Goal: Task Accomplishment & Management: Use online tool/utility

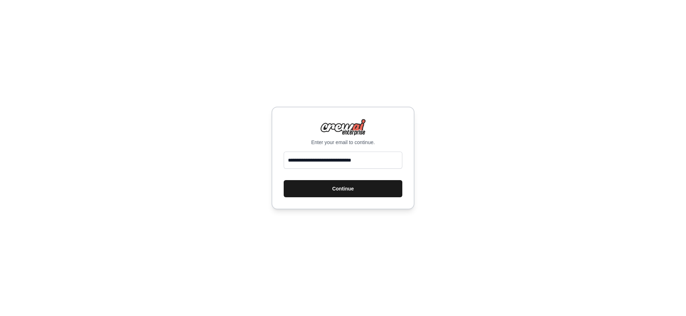
type input "**********"
click at [319, 191] on button "Continue" at bounding box center [343, 188] width 119 height 17
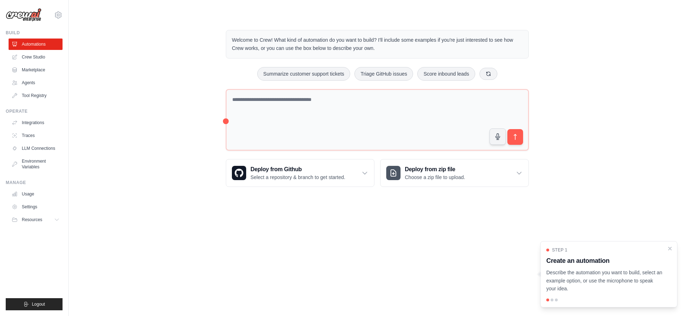
click at [158, 38] on div "Welcome to Crew! What kind of automation do you want to build? I'll include som…" at bounding box center [377, 109] width 594 height 180
click at [58, 15] on icon at bounding box center [58, 15] width 9 height 9
click at [110, 13] on main "Welcome to Crew! What kind of automation do you want to build? I'll include som…" at bounding box center [377, 103] width 617 height 206
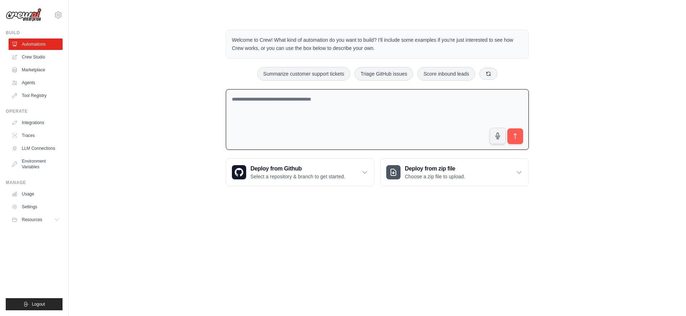
click at [349, 103] on textarea at bounding box center [377, 119] width 303 height 61
type textarea "**********"
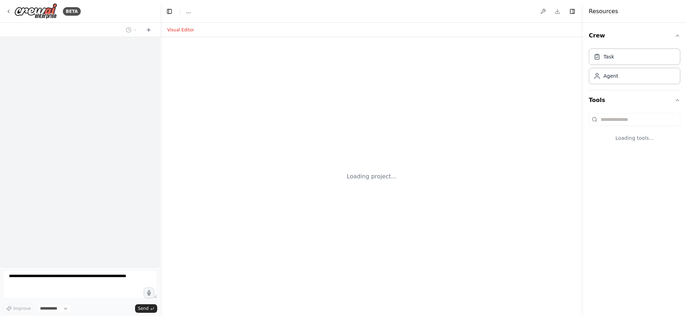
select select "****"
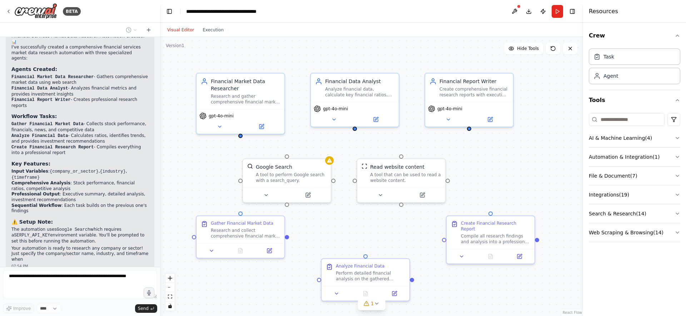
scroll to position [455, 0]
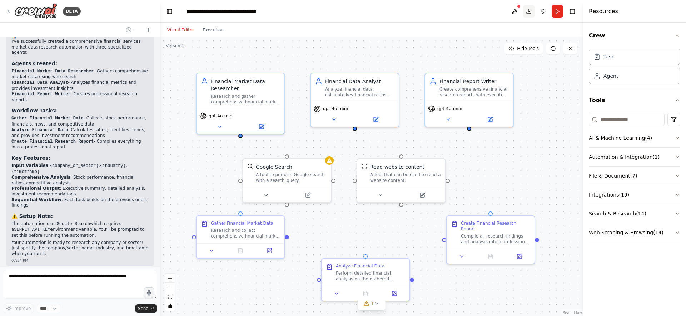
click at [528, 11] on button "Download" at bounding box center [528, 11] width 11 height 13
click at [335, 12] on header "**********" at bounding box center [371, 11] width 423 height 23
click at [239, 312] on div "BETA Financial Services - Market Data Research Automation 07:53 PM ▶ Thought pr…" at bounding box center [343, 158] width 686 height 316
click at [685, 98] on div "Crew Task Agent Tools AI & Machine Learning ( 4 ) Automation & Integration ( 1 …" at bounding box center [634, 170] width 103 height 294
click at [183, 308] on div "Financial Market Data Researcher Research and gather comprehensive financial ma…" at bounding box center [371, 176] width 423 height 279
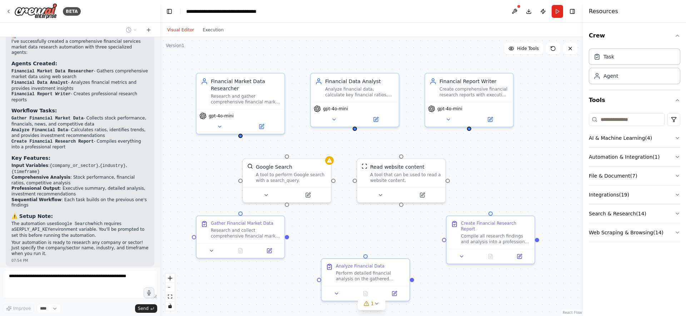
click at [158, 309] on div at bounding box center [158, 158] width 3 height 316
click at [102, 230] on div "Financial Services - Market Data Research Automation 07:53 PM ▶ Thought process…" at bounding box center [80, 152] width 160 height 230
click at [610, 271] on div "Crew Task Agent Tools AI & Machine Learning ( 4 ) Automation & Integration ( 1 …" at bounding box center [634, 170] width 103 height 294
click at [609, 78] on div "Agent" at bounding box center [610, 75] width 15 height 7
click at [611, 58] on div "Task" at bounding box center [608, 56] width 11 height 7
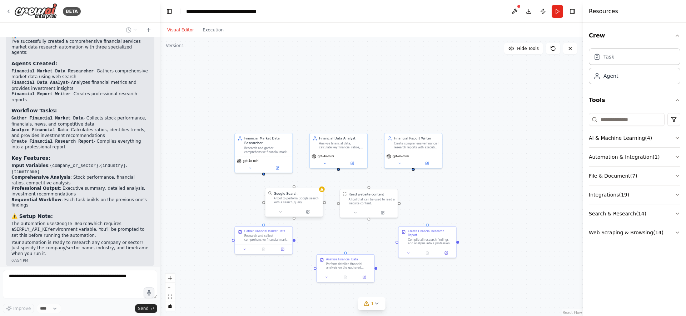
click at [305, 205] on div "Google Search A tool to perform Google search with a search_query." at bounding box center [293, 198] width 57 height 19
click at [308, 215] on button at bounding box center [307, 212] width 26 height 6
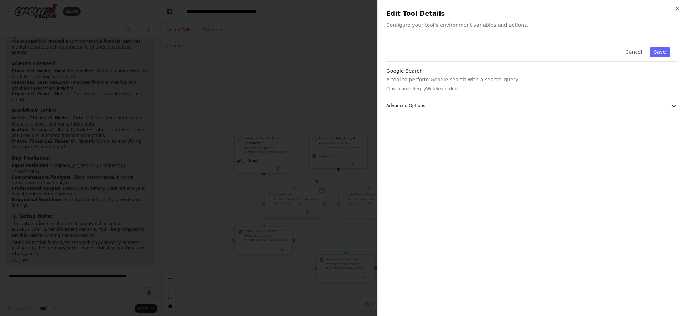
click at [673, 105] on icon "button" at bounding box center [673, 105] width 7 height 7
drag, startPoint x: 677, startPoint y: 8, endPoint x: 355, endPoint y: 59, distance: 325.8
click at [355, 59] on body "BETA Financial Services - Market Data Research Automation 07:53 PM ▶ Thought pr…" at bounding box center [343, 158] width 686 height 316
click at [355, 59] on div at bounding box center [343, 158] width 686 height 316
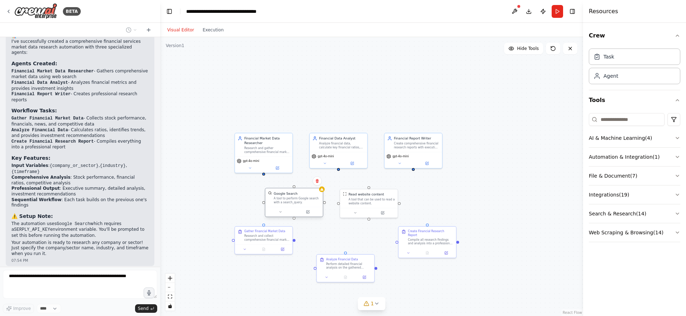
click at [289, 192] on div "Google Search" at bounding box center [286, 193] width 24 height 5
click at [306, 212] on icon at bounding box center [308, 212] width 4 height 4
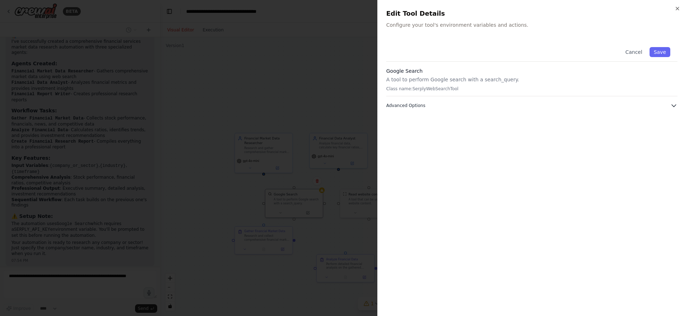
click at [671, 106] on icon "button" at bounding box center [673, 105] width 7 height 7
drag, startPoint x: 429, startPoint y: 133, endPoint x: 389, endPoint y: 134, distance: 39.7
click at [389, 134] on div "SERPLY_API_KEY Required Required to work properly." at bounding box center [531, 143] width 291 height 39
copy div "SERPLY_API_KEY"
click at [679, 10] on icon "button" at bounding box center [677, 9] width 6 height 6
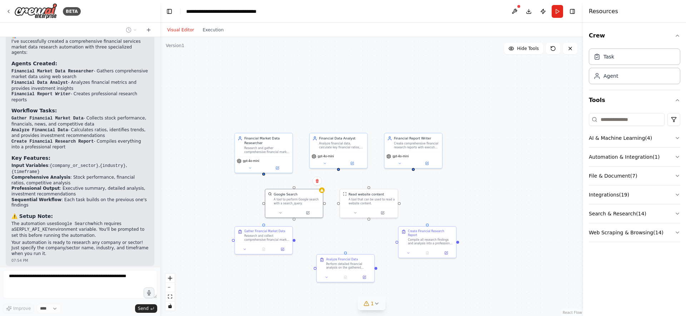
click at [376, 305] on icon at bounding box center [377, 304] width 6 height 6
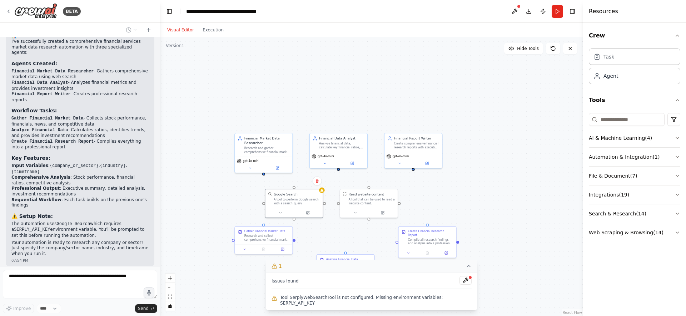
click at [466, 269] on icon at bounding box center [469, 267] width 6 height 6
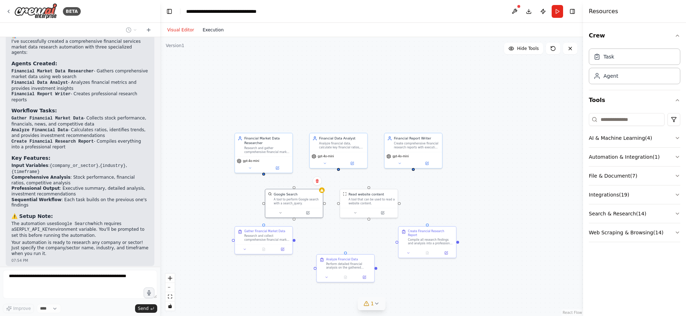
click at [211, 30] on button "Execution" at bounding box center [213, 30] width 30 height 9
click at [177, 29] on button "Visual Editor" at bounding box center [180, 30] width 35 height 9
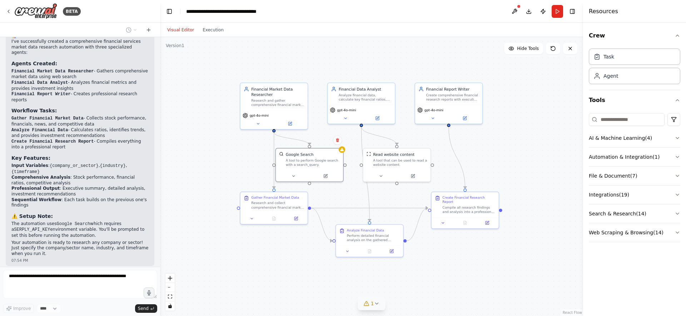
drag, startPoint x: 219, startPoint y: 94, endPoint x: 215, endPoint y: 41, distance: 53.4
click at [215, 41] on div ".deletable-edge-delete-btn { width: 20px; height: 20px; border: 0px solid #ffff…" at bounding box center [371, 176] width 423 height 279
click at [676, 135] on button "AI & Machine Learning ( 4 )" at bounding box center [634, 138] width 91 height 19
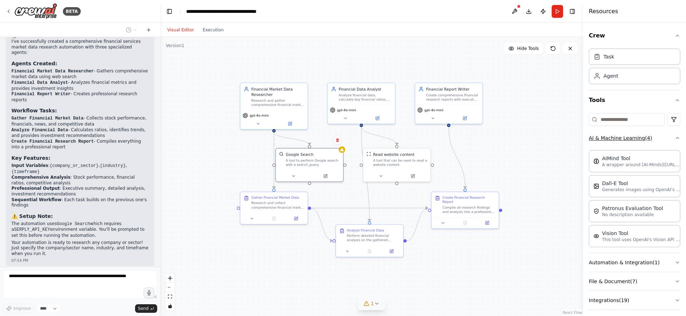
click at [674, 136] on icon "button" at bounding box center [677, 138] width 6 height 6
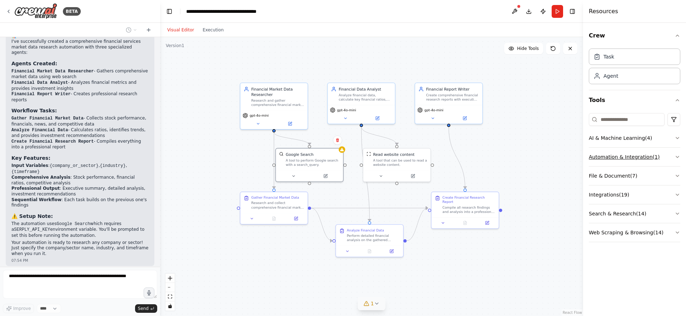
click at [675, 156] on icon "button" at bounding box center [677, 157] width 6 height 6
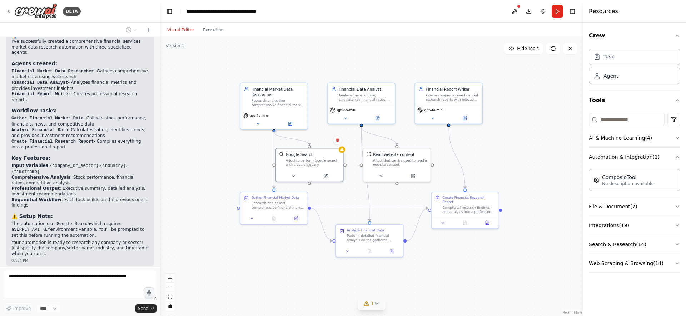
click at [675, 156] on icon "button" at bounding box center [677, 157] width 6 height 6
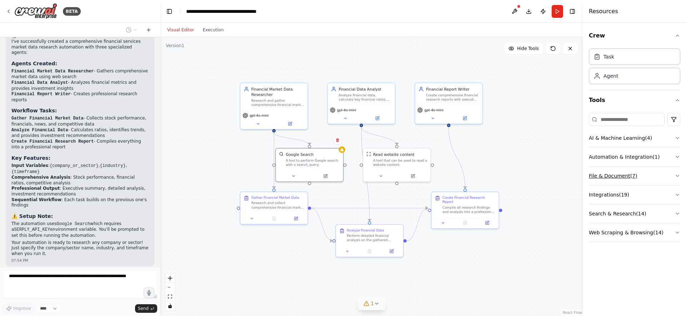
click at [675, 176] on icon "button" at bounding box center [677, 176] width 6 height 6
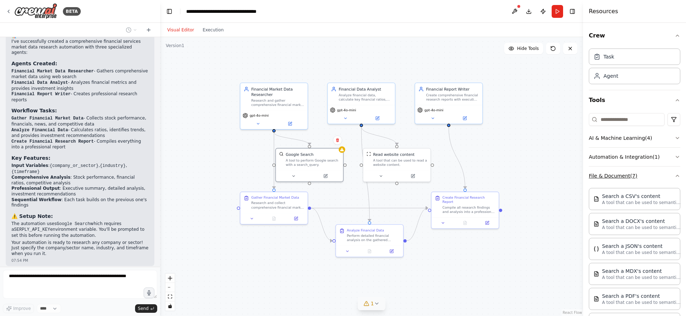
click at [675, 176] on div "Crew Task Agent Tools AI & Machine Learning ( 4 ) Automation & Integration ( 1 …" at bounding box center [634, 170] width 103 height 294
click at [674, 175] on icon "button" at bounding box center [677, 176] width 6 height 6
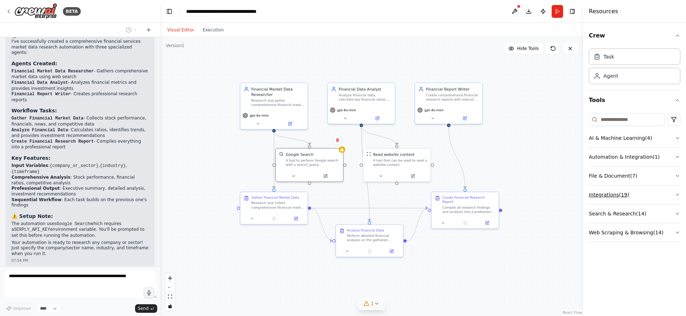
click at [673, 194] on button "Integrations ( 19 )" at bounding box center [634, 195] width 91 height 19
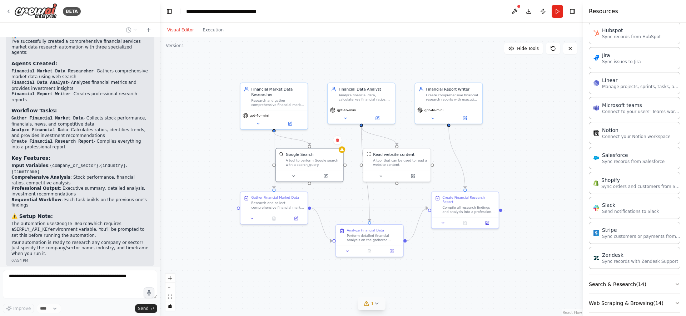
scroll to position [418, 0]
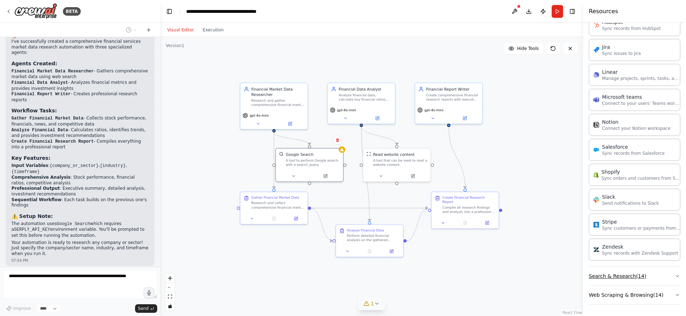
click at [676, 276] on icon "button" at bounding box center [677, 276] width 3 height 1
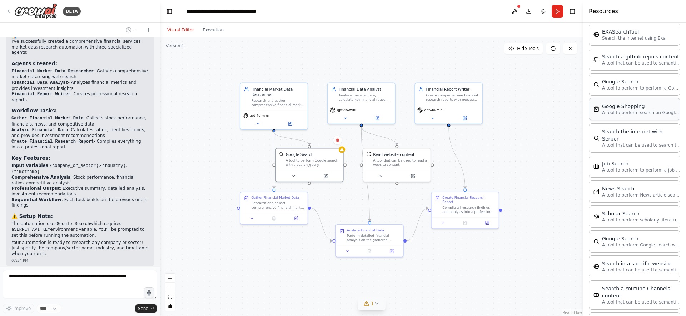
scroll to position [774, 0]
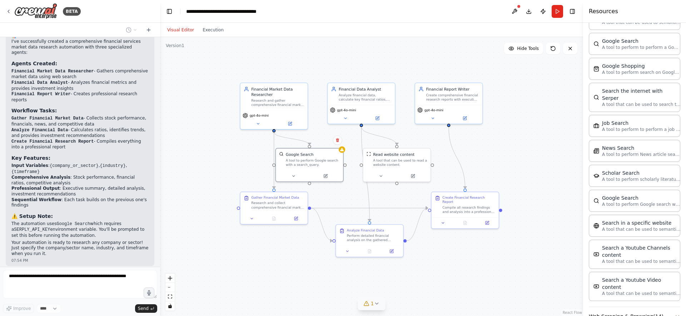
click at [674, 314] on icon "button" at bounding box center [677, 317] width 6 height 6
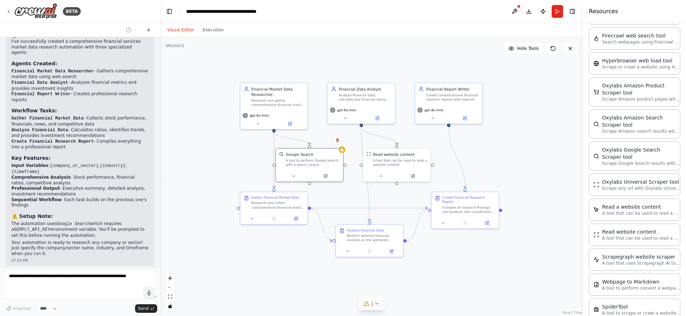
scroll to position [1151, 0]
click at [550, 169] on div ".deletable-edge-delete-btn { width: 20px; height: 20px; border: 0px solid #ffff…" at bounding box center [371, 176] width 423 height 279
click at [257, 122] on icon at bounding box center [258, 123] width 4 height 4
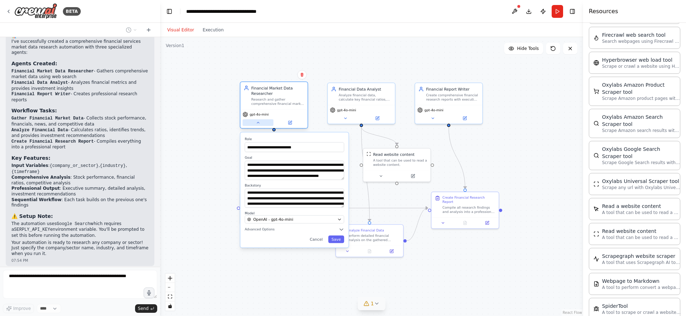
click at [257, 122] on icon at bounding box center [258, 123] width 4 height 4
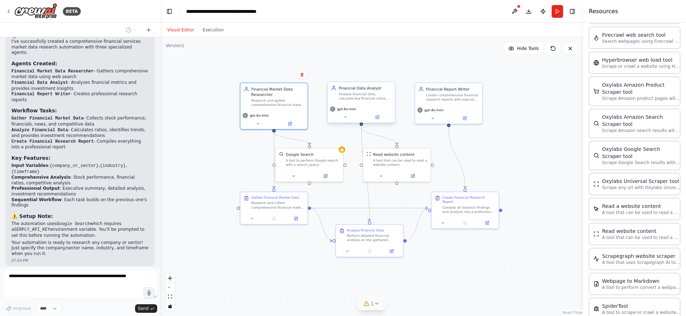
click at [346, 121] on div "gpt-4o-mini" at bounding box center [360, 113] width 67 height 19
click at [346, 117] on icon at bounding box center [345, 117] width 2 height 1
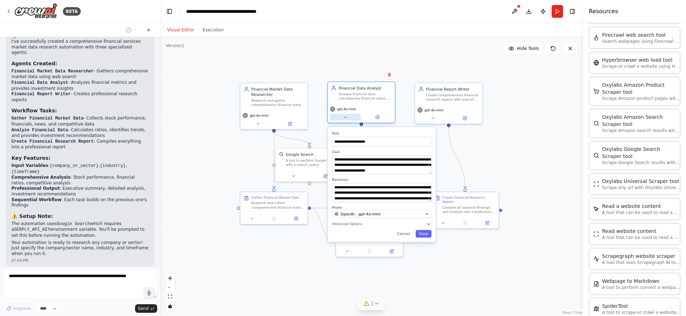
click at [346, 117] on icon at bounding box center [345, 117] width 2 height 1
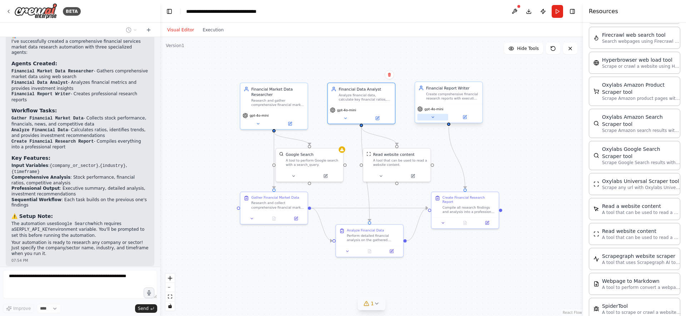
click at [431, 119] on icon at bounding box center [432, 117] width 4 height 4
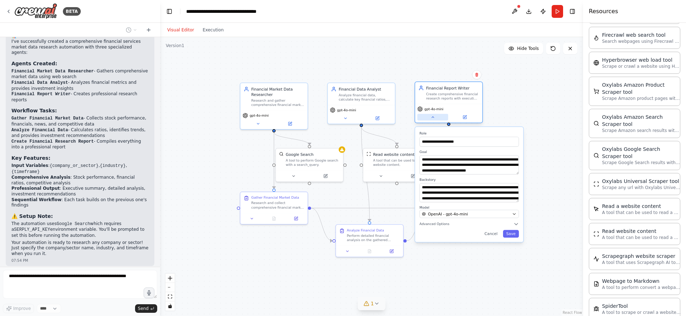
click at [431, 119] on icon at bounding box center [432, 117] width 4 height 4
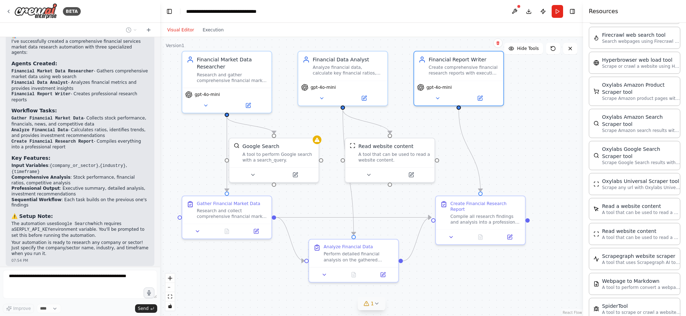
drag, startPoint x: 536, startPoint y: 137, endPoint x: 541, endPoint y: 170, distance: 32.5
click at [541, 170] on div ".deletable-edge-delete-btn { width: 20px; height: 20px; border: 0px solid #ffff…" at bounding box center [371, 176] width 423 height 279
click at [294, 171] on icon at bounding box center [295, 173] width 4 height 4
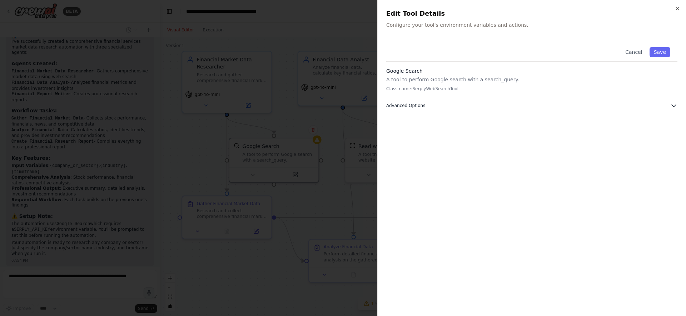
click at [674, 103] on icon "button" at bounding box center [673, 105] width 7 height 7
drag, startPoint x: 452, startPoint y: 88, endPoint x: 446, endPoint y: 93, distance: 7.9
click at [411, 88] on p "Class name: SerplyWebSearchTool" at bounding box center [531, 89] width 291 height 6
click at [461, 90] on p "Class name: SerplyWebSearchTool" at bounding box center [531, 89] width 291 height 6
drag, startPoint x: 410, startPoint y: 89, endPoint x: 452, endPoint y: 91, distance: 41.8
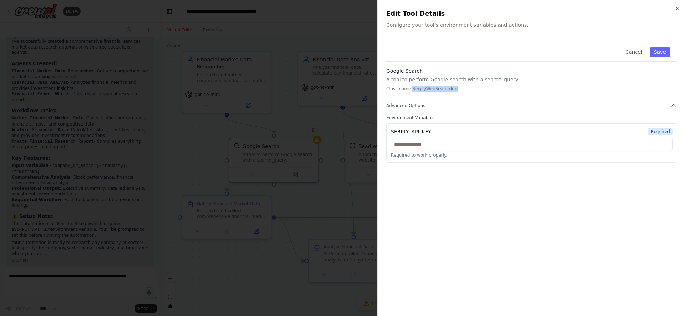
click at [452, 91] on p "Class name: SerplyWebSearchTool" at bounding box center [531, 89] width 291 height 6
copy p "SerplyWebSearchTool"
click at [679, 10] on icon "button" at bounding box center [677, 9] width 6 height 6
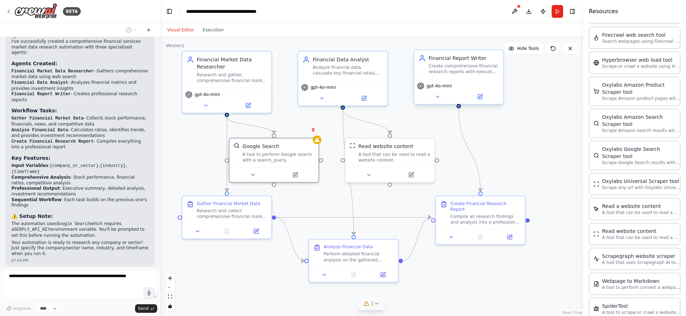
click at [467, 62] on div "Financial Report Writer Create comprehensive financial research reports with ex…" at bounding box center [464, 65] width 70 height 20
click at [482, 98] on icon at bounding box center [479, 97] width 4 height 4
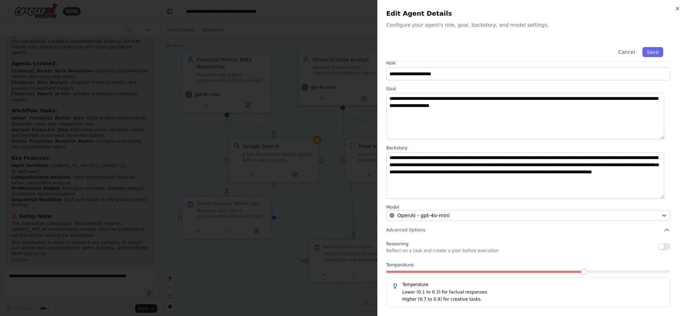
scroll to position [0, 0]
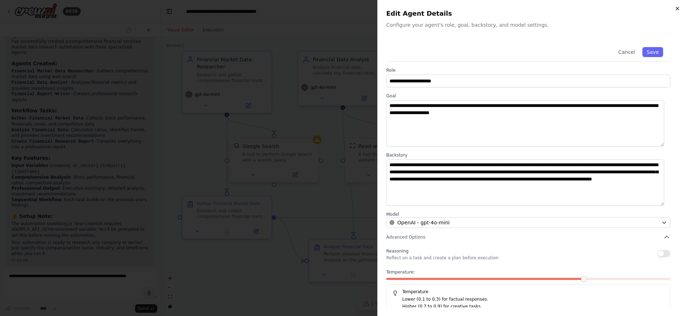
click at [676, 9] on icon "button" at bounding box center [677, 9] width 6 height 6
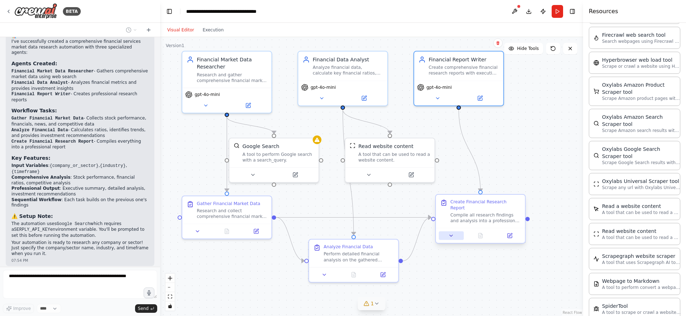
click at [449, 233] on icon at bounding box center [451, 236] width 6 height 6
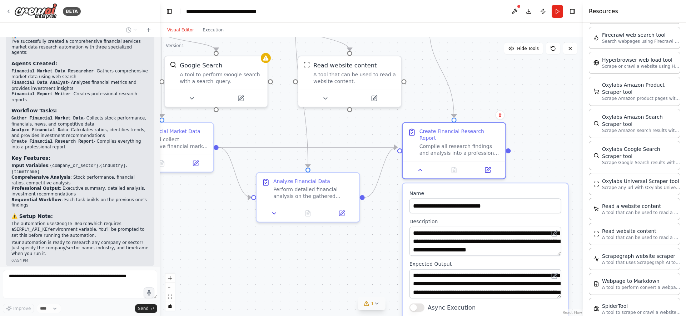
click at [527, 153] on div ".deletable-edge-delete-btn { width: 20px; height: 20px; border: 0px solid #ffff…" at bounding box center [371, 176] width 423 height 279
click at [422, 165] on icon at bounding box center [420, 168] width 7 height 7
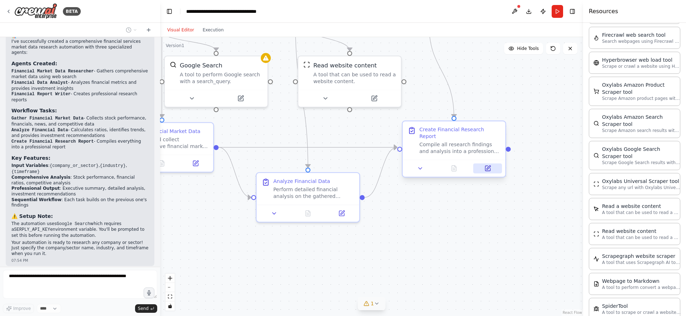
click at [487, 166] on icon at bounding box center [487, 168] width 5 height 5
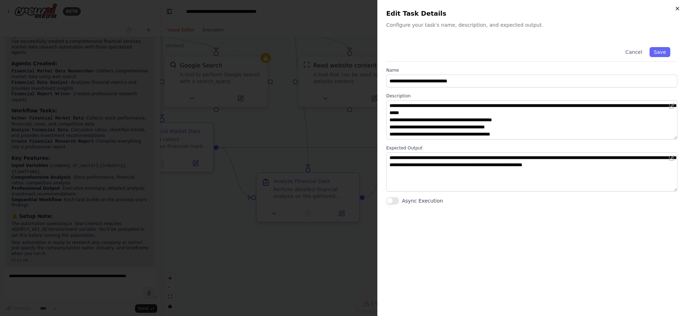
click at [675, 9] on icon "button" at bounding box center [677, 9] width 6 height 6
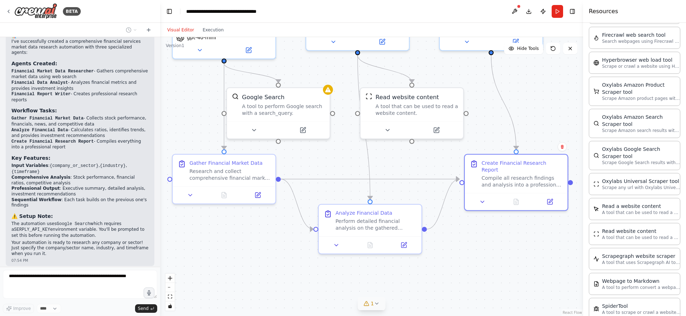
drag, startPoint x: 460, startPoint y: 256, endPoint x: 522, endPoint y: 287, distance: 69.8
click at [522, 287] on div ".deletable-edge-delete-btn { width: 20px; height: 20px; border: 0px solid #ffff…" at bounding box center [371, 176] width 423 height 279
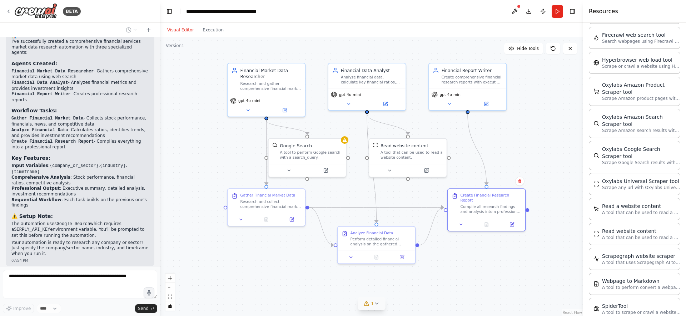
drag, startPoint x: 477, startPoint y: 258, endPoint x: 453, endPoint y: 266, distance: 25.3
click at [453, 266] on div ".deletable-edge-delete-btn { width: 20px; height: 20px; border: 0px solid #ffff…" at bounding box center [371, 176] width 423 height 279
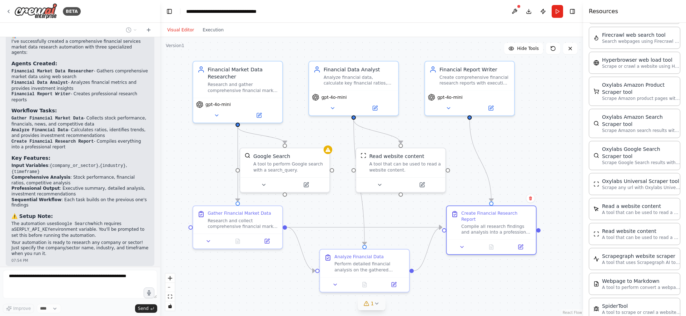
drag, startPoint x: 432, startPoint y: 265, endPoint x: 435, endPoint y: 294, distance: 29.4
click at [435, 294] on div ".deletable-edge-delete-btn { width: 20px; height: 20px; border: 0px solid #ffff…" at bounding box center [371, 176] width 423 height 279
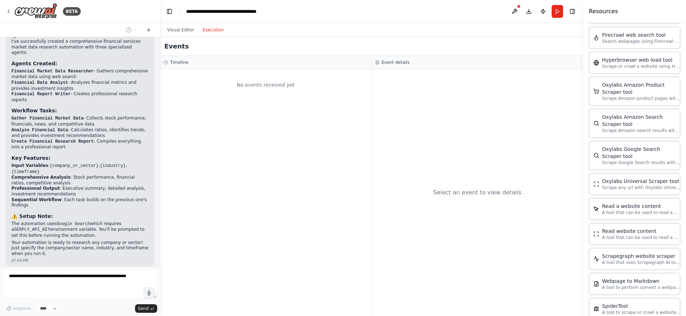
click at [212, 28] on button "Execution" at bounding box center [213, 30] width 30 height 9
click at [178, 28] on button "Visual Editor" at bounding box center [180, 30] width 35 height 9
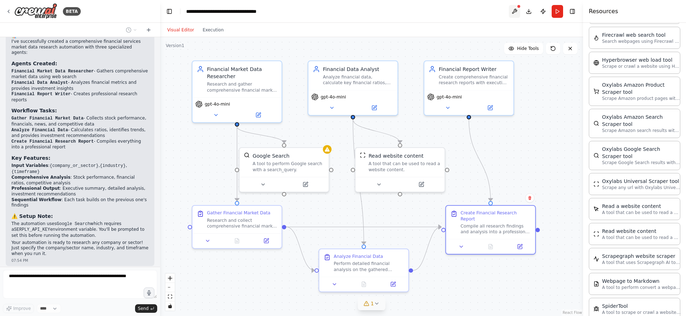
click at [515, 12] on button at bounding box center [514, 11] width 11 height 13
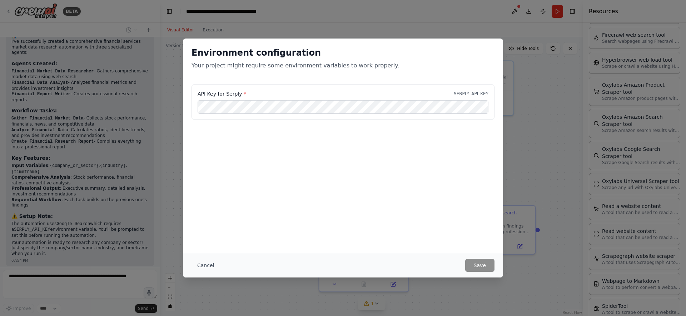
click at [515, 29] on div "Environment configuration Your project might require some environment variables…" at bounding box center [343, 158] width 686 height 316
click at [204, 267] on button "Cancel" at bounding box center [205, 265] width 28 height 13
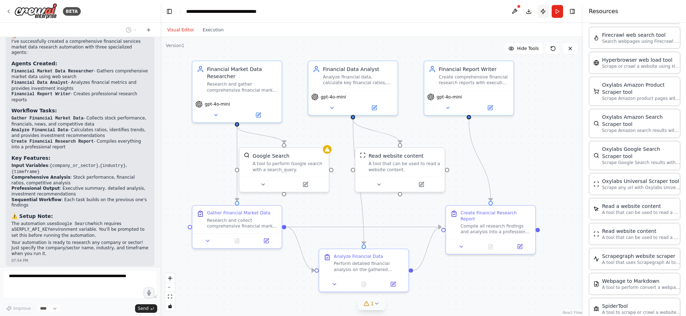
click at [540, 10] on button "Publish" at bounding box center [542, 11] width 11 height 13
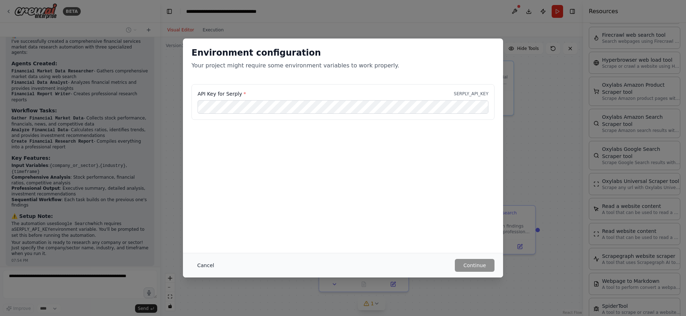
click at [202, 265] on button "Cancel" at bounding box center [205, 265] width 28 height 13
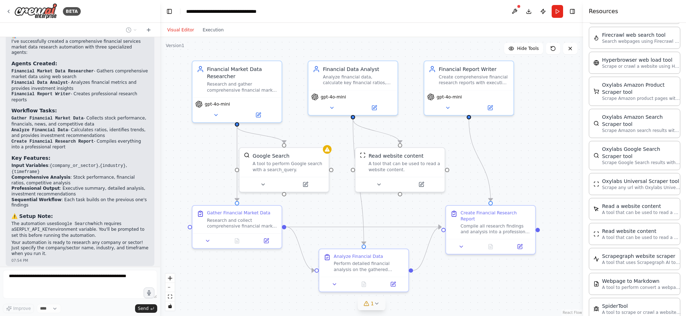
click at [379, 301] on button "1" at bounding box center [371, 303] width 27 height 13
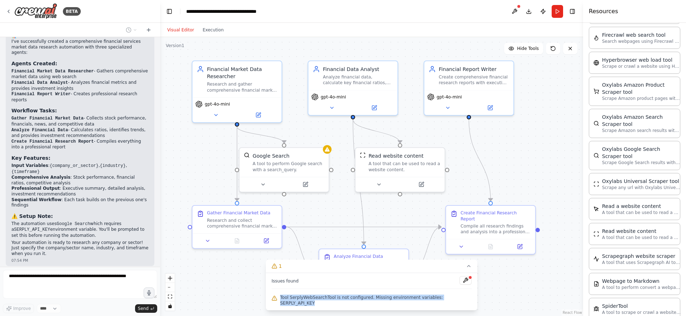
drag, startPoint x: 289, startPoint y: 303, endPoint x: 467, endPoint y: 301, distance: 178.6
click at [463, 302] on span "Tool SerplyWebSearchTool is not configured. Missing environment variables: SERP…" at bounding box center [375, 300] width 191 height 11
copy span "Tool SerplyWebSearchTool is not configured. Missing environment variables: SERP…"
click at [460, 285] on button at bounding box center [465, 280] width 12 height 9
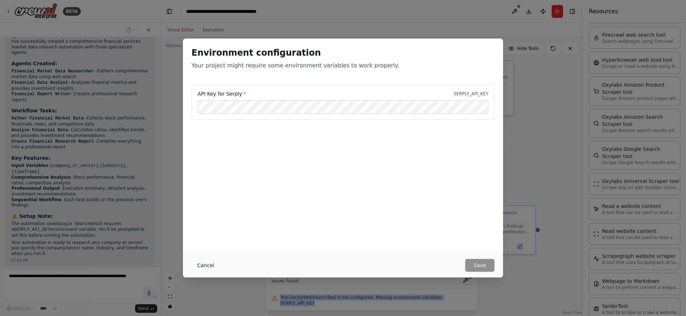
click at [212, 266] on button "Cancel" at bounding box center [205, 265] width 28 height 13
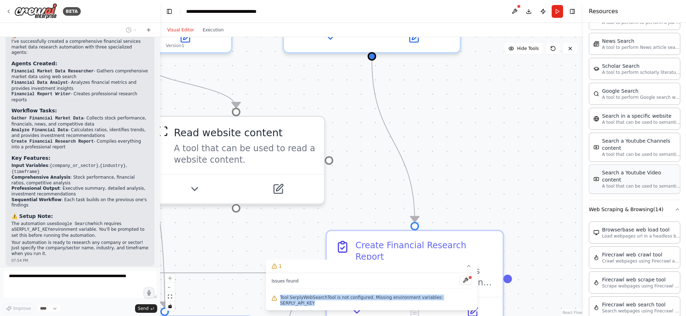
scroll to position [566, 0]
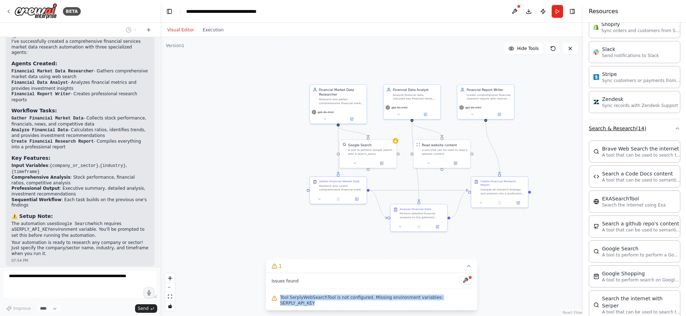
click at [676, 128] on icon "button" at bounding box center [677, 128] width 3 height 1
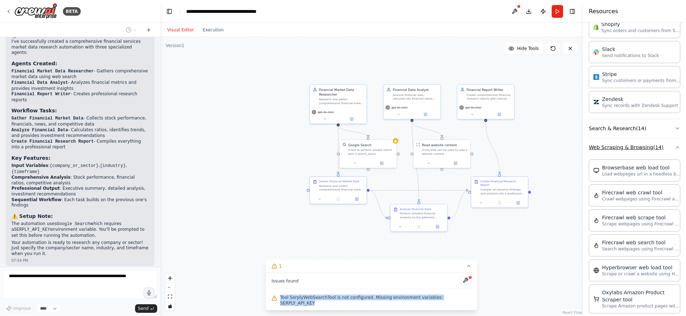
click at [674, 150] on icon "button" at bounding box center [677, 148] width 6 height 6
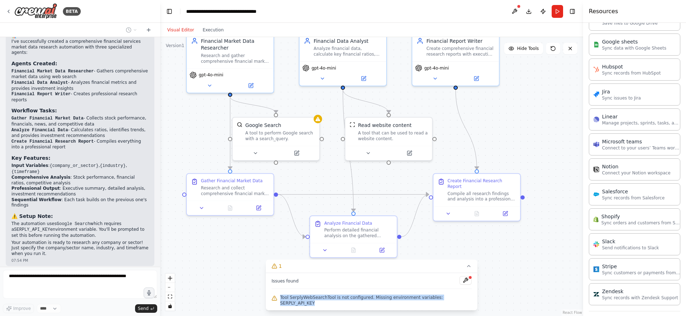
scroll to position [367, 0]
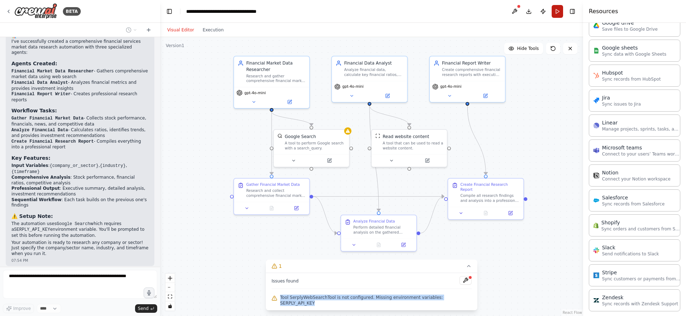
click at [556, 13] on button "Run" at bounding box center [556, 11] width 11 height 13
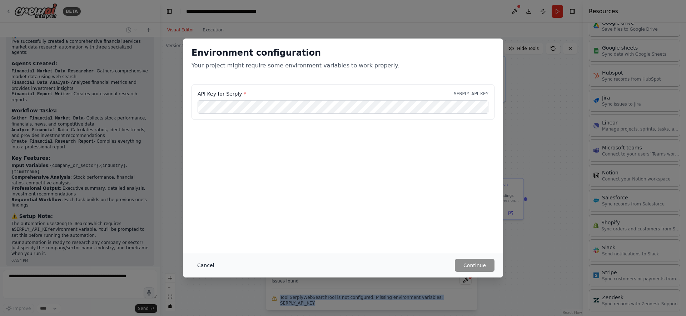
click at [204, 265] on button "Cancel" at bounding box center [205, 265] width 28 height 13
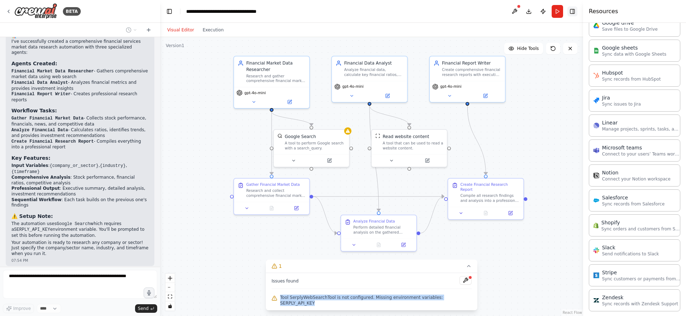
click at [574, 10] on button "Toggle Right Sidebar" at bounding box center [572, 11] width 10 height 10
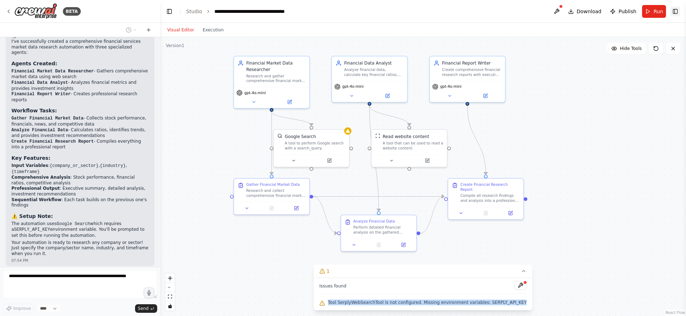
click at [673, 10] on button "Toggle Right Sidebar" at bounding box center [675, 11] width 10 height 10
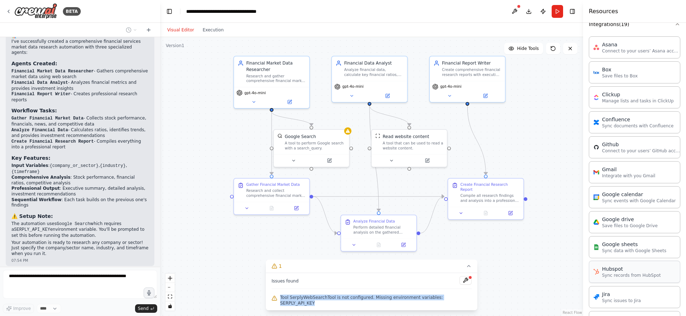
scroll to position [142, 0]
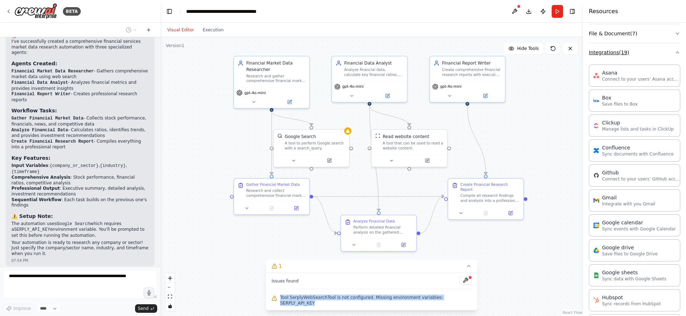
click at [674, 54] on icon "button" at bounding box center [677, 53] width 6 height 6
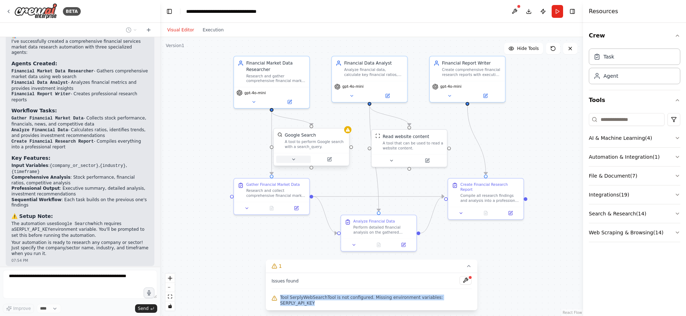
click at [294, 159] on icon at bounding box center [293, 159] width 5 height 5
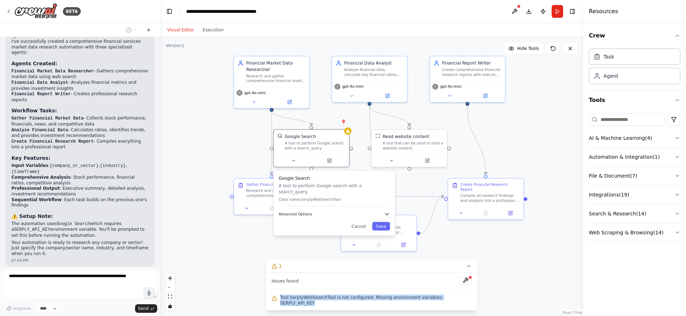
click at [294, 212] on span "Advanced Options" at bounding box center [296, 214] width 34 height 5
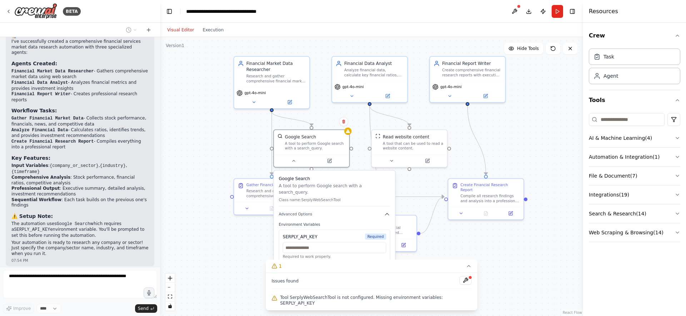
click at [493, 146] on div ".deletable-edge-delete-btn { width: 20px; height: 20px; border: 0px solid #ffff…" at bounding box center [371, 176] width 423 height 279
click at [252, 146] on div ".deletable-edge-delete-btn { width: 20px; height: 20px; border: 0px solid #ffff…" at bounding box center [371, 176] width 423 height 279
drag, startPoint x: 264, startPoint y: 184, endPoint x: 186, endPoint y: 139, distance: 90.4
click at [186, 139] on div "Gather Financial Market Data Research and collect comprehensive financial marke…" at bounding box center [192, 146] width 75 height 23
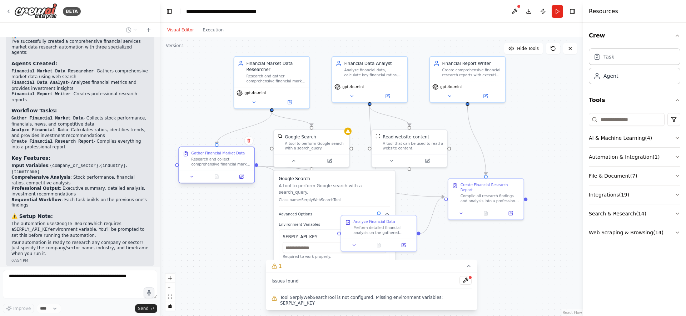
drag, startPoint x: 186, startPoint y: 137, endPoint x: 212, endPoint y: 154, distance: 30.0
click at [212, 154] on div "Gather Financial Market Data Research and collect comprehensive financial marke…" at bounding box center [216, 158] width 75 height 23
click at [466, 269] on icon at bounding box center [469, 267] width 6 height 6
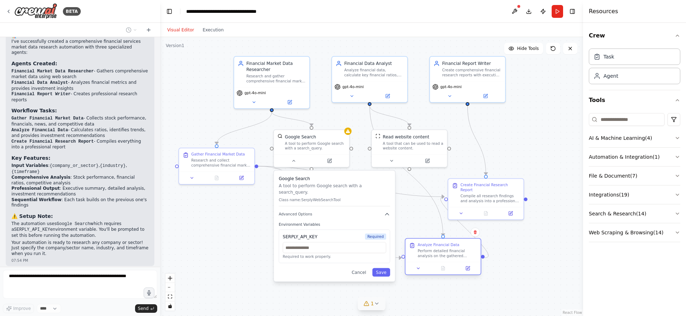
drag, startPoint x: 394, startPoint y: 220, endPoint x: 461, endPoint y: 247, distance: 72.3
click at [461, 247] on div "Analyze Financial Data" at bounding box center [446, 245] width 59 height 5
click at [363, 268] on button "Cancel" at bounding box center [359, 272] width 22 height 9
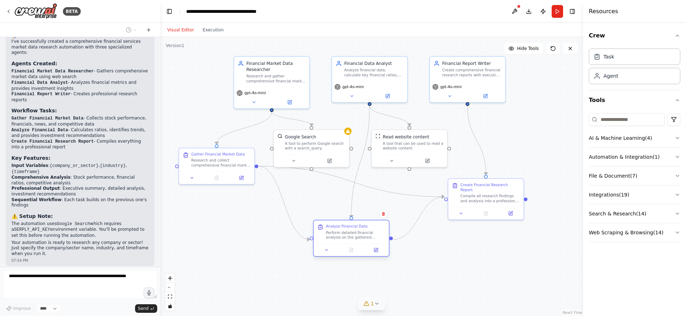
drag, startPoint x: 427, startPoint y: 244, endPoint x: 333, endPoint y: 223, distance: 96.3
click at [333, 223] on div "Analyze Financial Data Perform detailed financial analysis on the gathered mark…" at bounding box center [351, 232] width 75 height 23
drag, startPoint x: 333, startPoint y: 175, endPoint x: 331, endPoint y: 186, distance: 11.2
click at [331, 186] on div ".deletable-edge-delete-btn { width: 20px; height: 20px; border: 0px solid #ffff…" at bounding box center [371, 176] width 423 height 279
click at [292, 160] on icon at bounding box center [293, 159] width 5 height 5
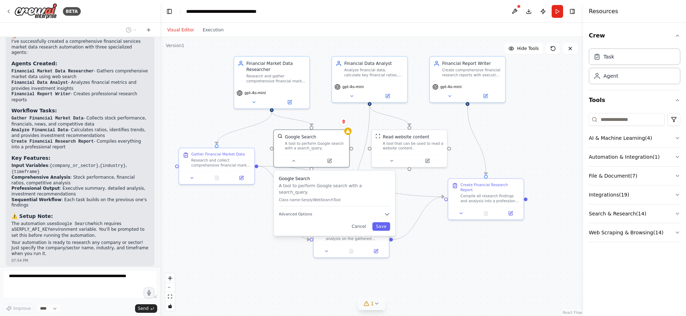
click at [299, 212] on div "Google Search A tool to perform Google search with a search_query. Class name: …" at bounding box center [334, 203] width 121 height 65
click at [388, 211] on icon "button" at bounding box center [387, 214] width 6 height 6
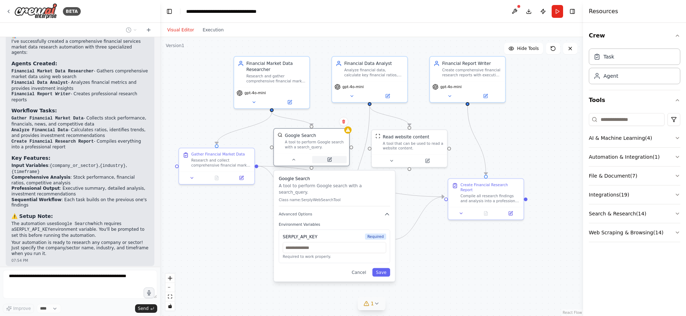
click at [331, 161] on icon at bounding box center [329, 160] width 4 height 4
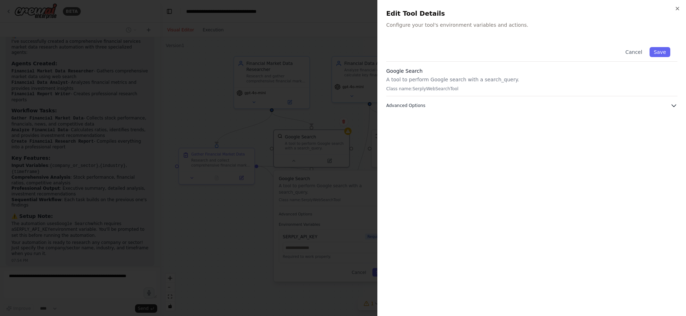
click at [672, 104] on icon "button" at bounding box center [673, 105] width 7 height 7
click at [676, 9] on icon "button" at bounding box center [677, 9] width 6 height 6
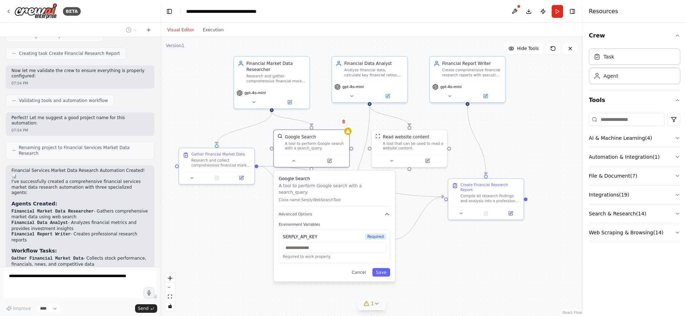
scroll to position [455, 0]
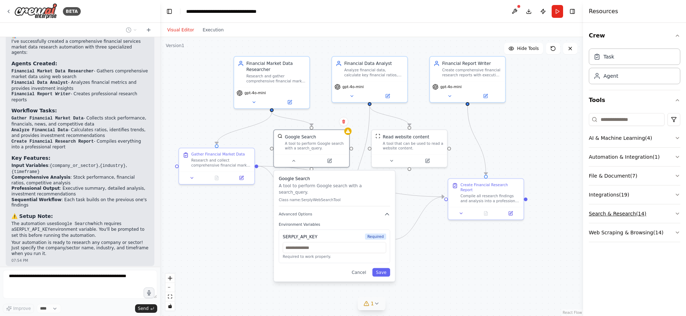
click at [678, 209] on button "Search & Research ( 14 )" at bounding box center [634, 214] width 91 height 19
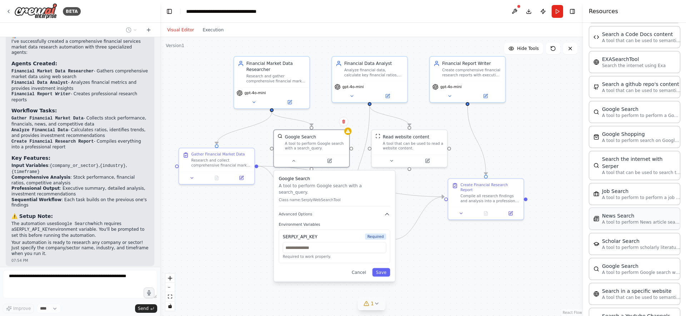
scroll to position [293, 0]
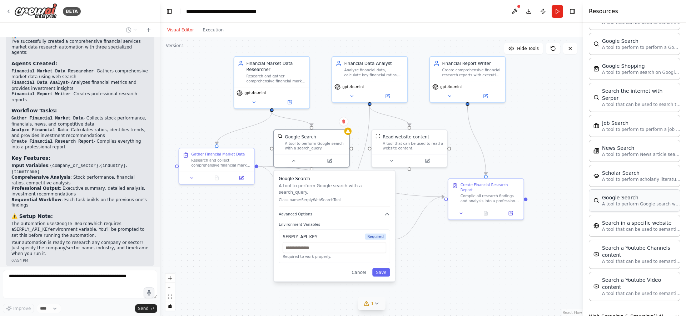
click at [639, 201] on p "A tool to perform Google search with a search_query." at bounding box center [641, 204] width 79 height 6
click at [613, 194] on div "Google Search" at bounding box center [641, 197] width 79 height 7
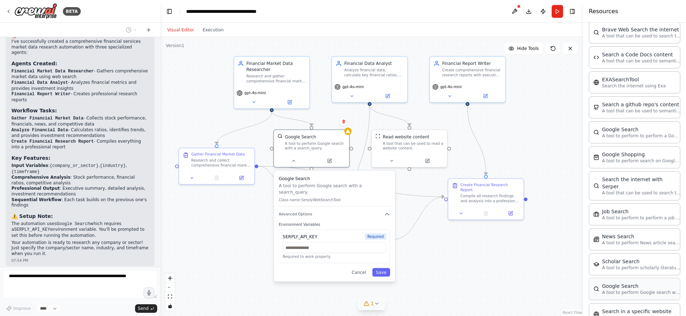
scroll to position [203, 0]
click at [615, 135] on p "A tool to perform to perform a Google search with a search_query." at bounding box center [641, 137] width 79 height 6
click at [643, 133] on div "Google Search" at bounding box center [641, 130] width 79 height 7
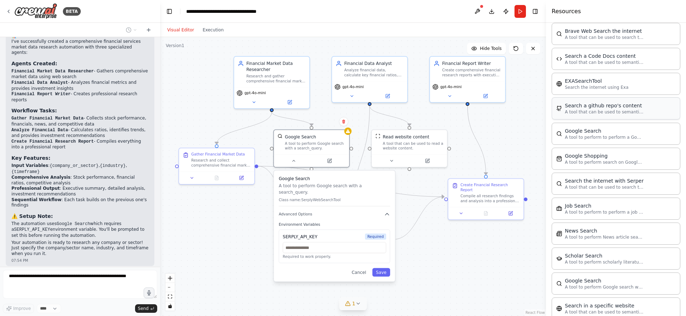
drag, startPoint x: 584, startPoint y: 112, endPoint x: 546, endPoint y: 112, distance: 38.2
click at [546, 112] on div at bounding box center [547, 158] width 3 height 316
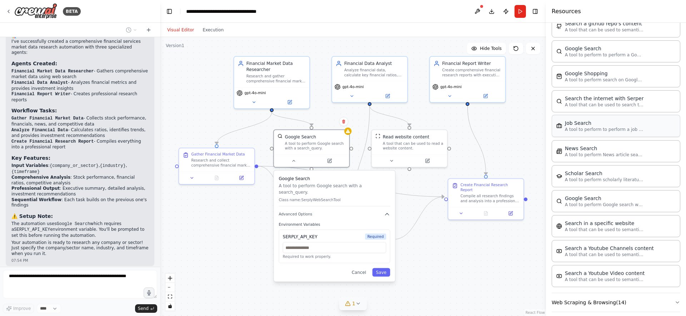
scroll to position [293, 0]
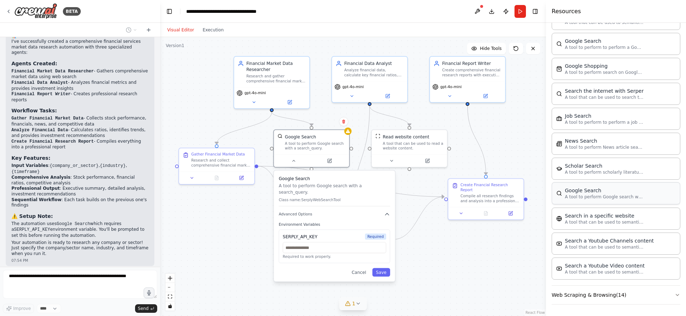
click at [649, 195] on div "Google Search A tool to perform Google search with a search_query." at bounding box center [615, 193] width 129 height 22
click at [560, 193] on img at bounding box center [559, 194] width 6 height 6
click at [591, 192] on div "Google Search" at bounding box center [604, 190] width 79 height 7
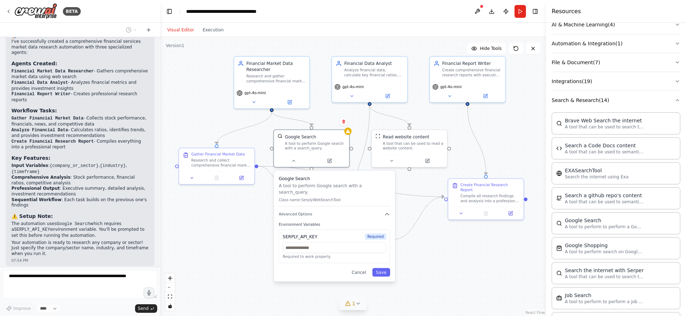
scroll to position [113, 0]
click at [674, 100] on icon "button" at bounding box center [677, 101] width 6 height 6
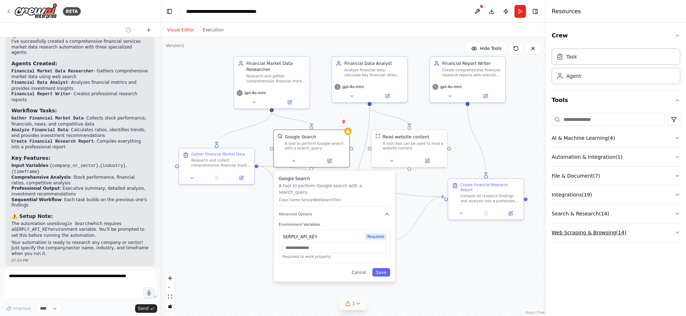
click at [579, 231] on button "Web Scraping & Browsing ( 14 )" at bounding box center [615, 233] width 129 height 19
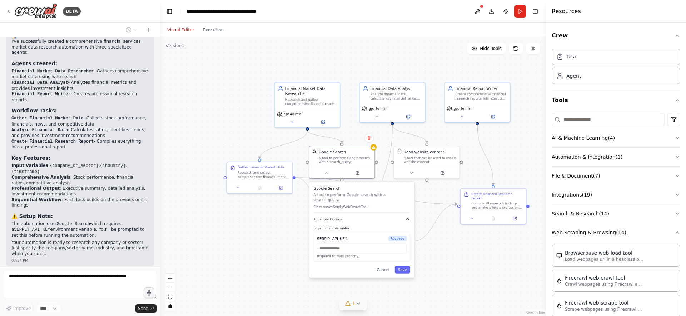
click at [674, 232] on icon "button" at bounding box center [677, 233] width 6 height 6
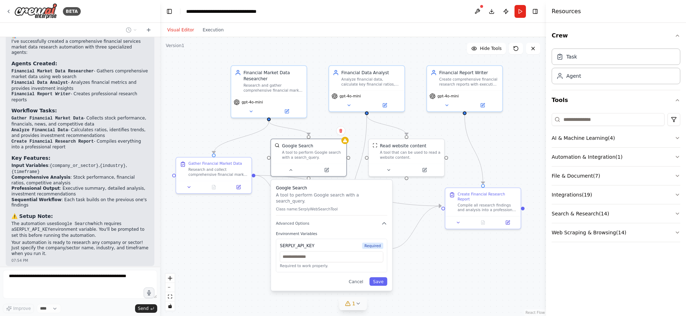
drag, startPoint x: 472, startPoint y: 262, endPoint x: 455, endPoint y: 276, distance: 21.8
click at [455, 276] on div ".deletable-edge-delete-btn { width: 20px; height: 20px; border: 0px solid #ffff…" at bounding box center [353, 176] width 386 height 279
click at [576, 75] on div "Agent" at bounding box center [573, 75] width 15 height 7
click at [576, 56] on div "Task" at bounding box center [615, 56] width 129 height 16
click at [446, 104] on icon at bounding box center [446, 104] width 2 height 1
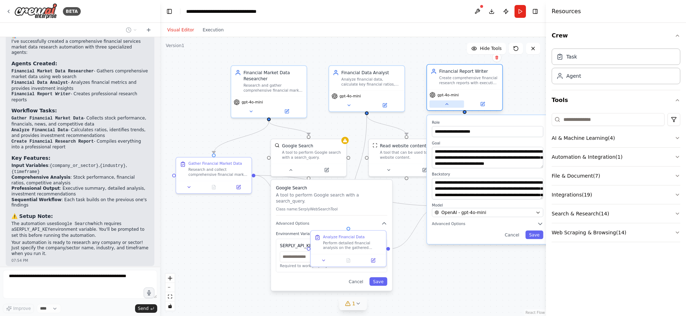
click at [446, 106] on icon at bounding box center [446, 104] width 5 height 5
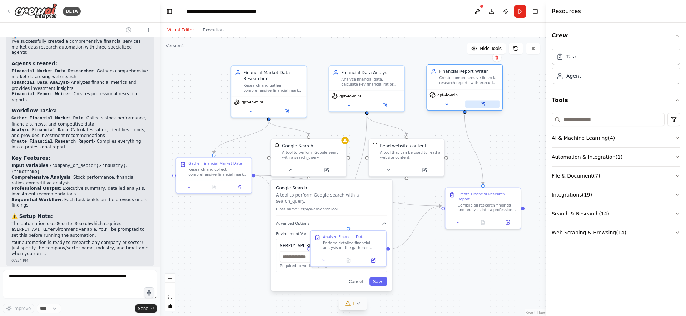
click at [486, 103] on button at bounding box center [482, 104] width 35 height 7
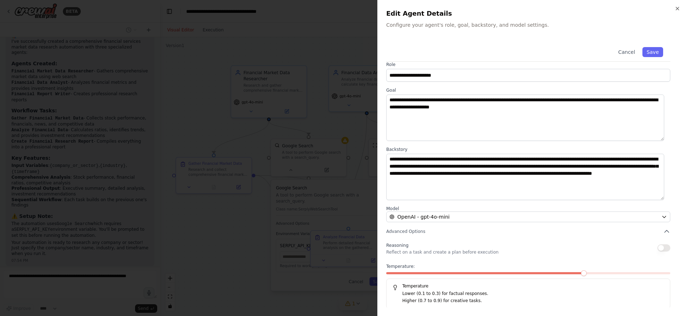
scroll to position [7, 0]
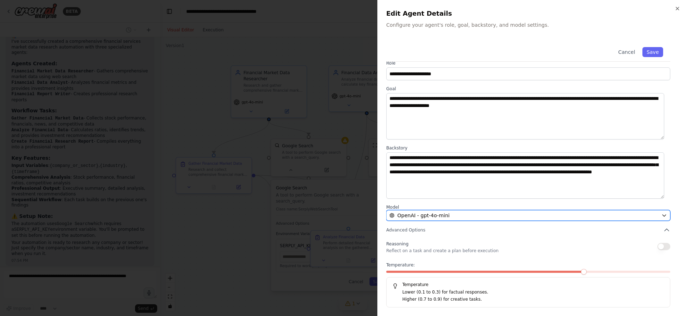
click at [617, 215] on div "OpenAI - gpt-4o-mini" at bounding box center [523, 215] width 269 height 7
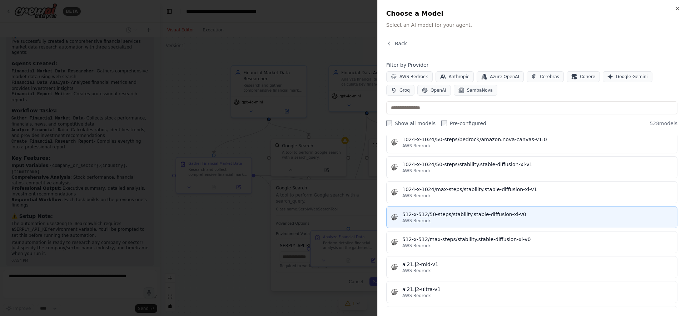
scroll to position [0, 0]
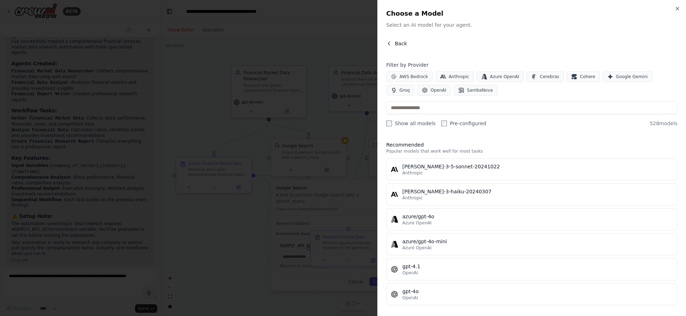
click at [399, 42] on span "Back" at bounding box center [401, 43] width 12 height 7
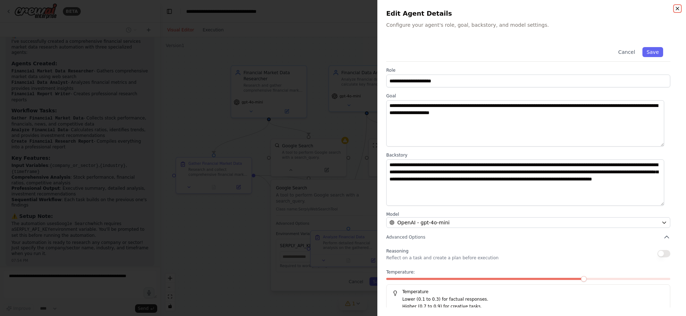
click at [676, 7] on icon "button" at bounding box center [677, 8] width 3 height 3
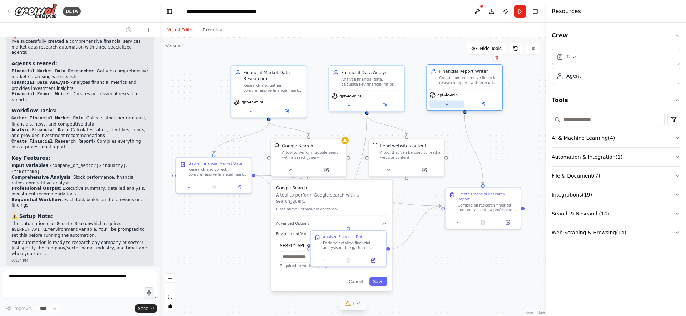
click at [445, 104] on icon at bounding box center [446, 104] width 5 height 5
click at [446, 101] on button at bounding box center [446, 104] width 35 height 7
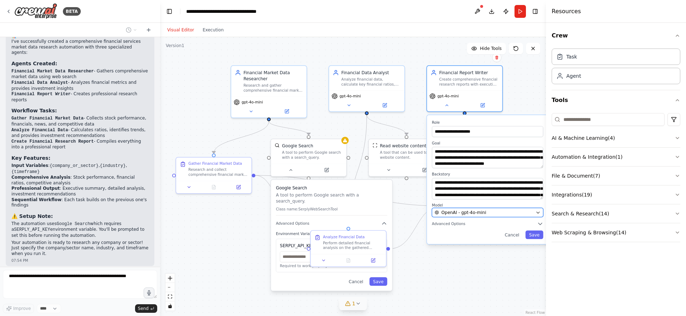
click at [537, 213] on icon "button" at bounding box center [537, 212] width 5 height 5
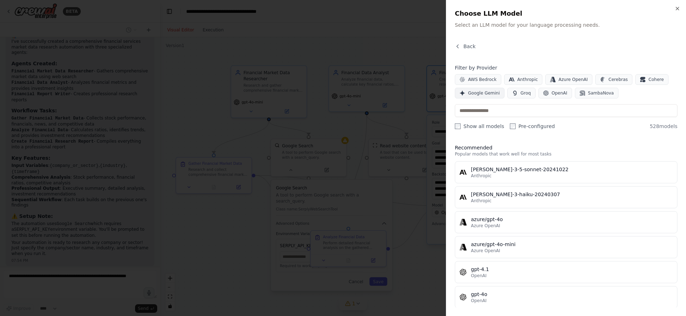
click at [482, 92] on span "Google Gemini" at bounding box center [484, 93] width 32 height 6
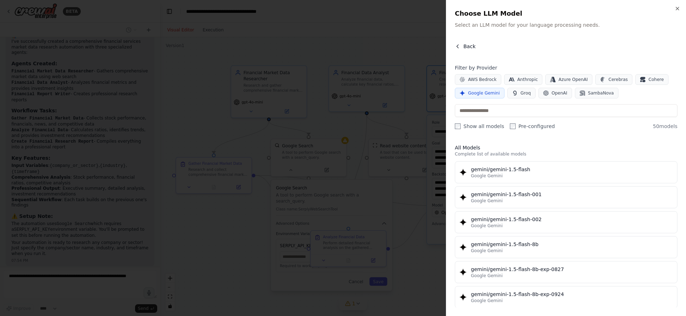
click at [472, 45] on span "Back" at bounding box center [469, 46] width 12 height 7
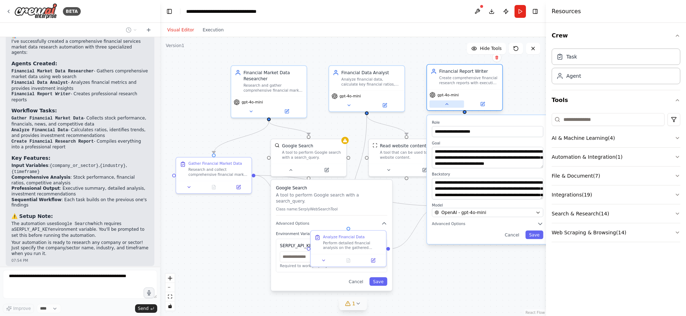
click at [449, 104] on icon at bounding box center [446, 104] width 5 height 5
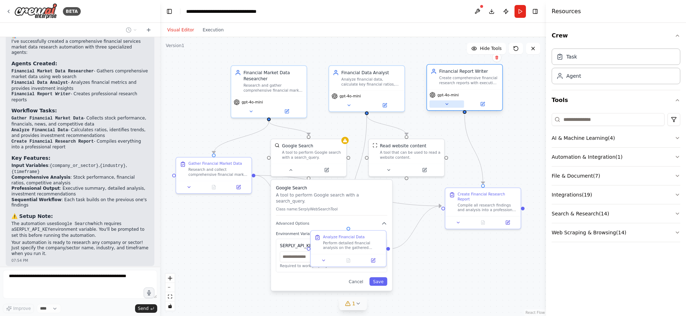
click at [445, 105] on icon at bounding box center [446, 104] width 5 height 5
click at [446, 105] on icon at bounding box center [446, 104] width 5 height 5
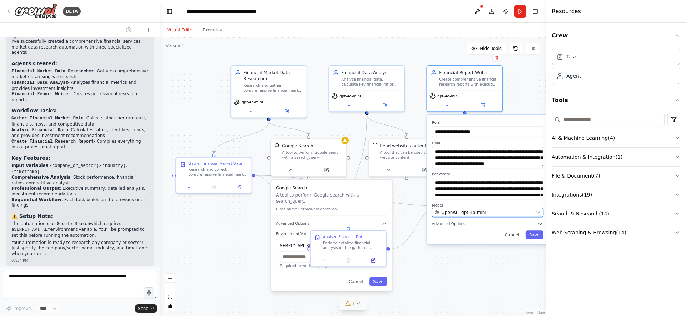
click at [537, 214] on icon "button" at bounding box center [537, 212] width 5 height 5
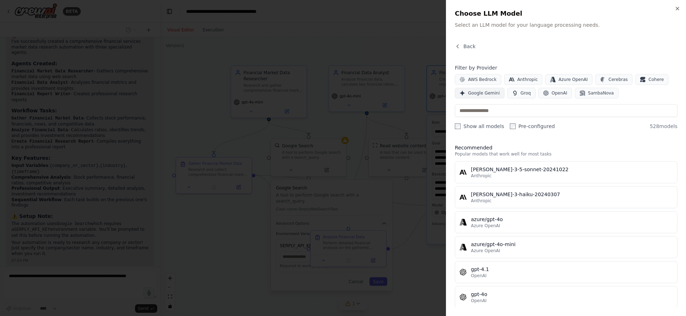
click at [484, 93] on span "Google Gemini" at bounding box center [484, 93] width 32 height 6
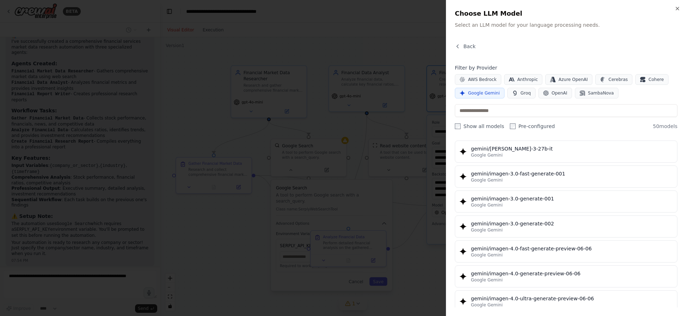
scroll to position [1106, 0]
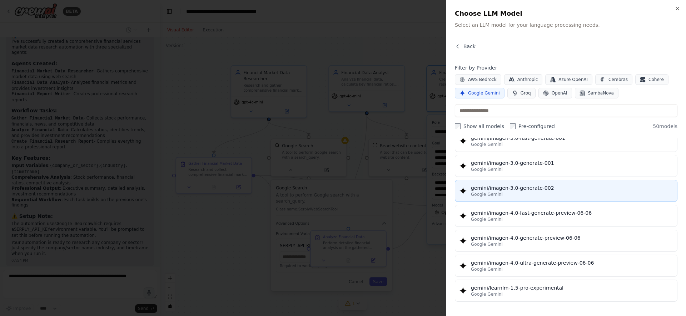
click at [501, 188] on div "gemini/imagen-3.0-generate-002" at bounding box center [572, 188] width 202 height 7
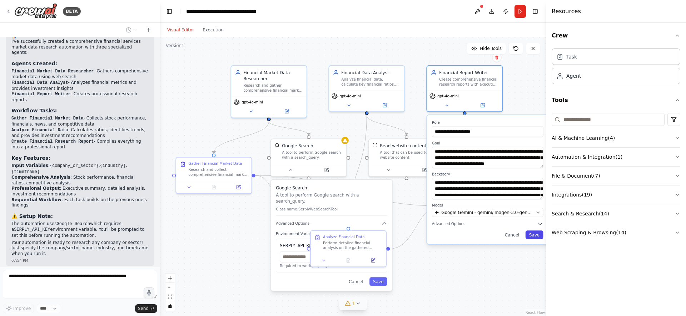
click at [535, 234] on button "Save" at bounding box center [534, 235] width 18 height 9
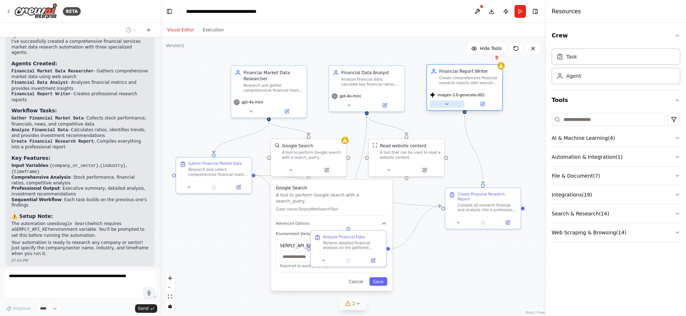
click at [446, 104] on icon at bounding box center [446, 104] width 2 height 1
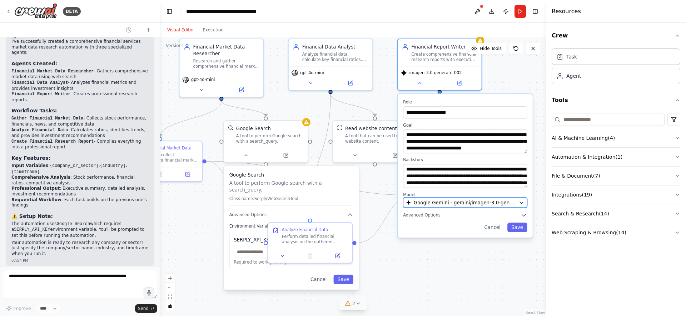
click at [522, 200] on icon "button" at bounding box center [521, 202] width 5 height 5
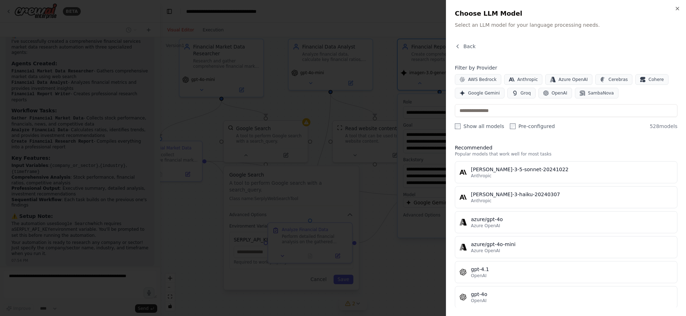
scroll to position [90, 0]
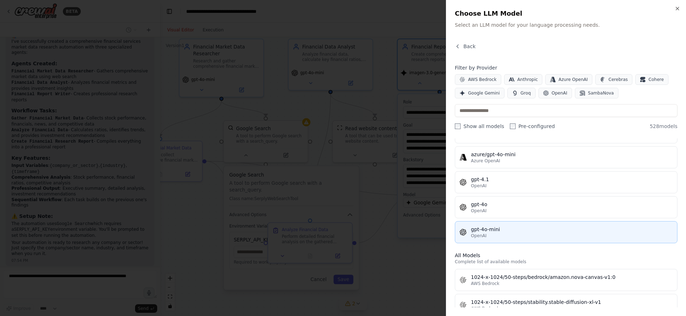
click at [482, 232] on div "gpt-4o-mini" at bounding box center [572, 229] width 202 height 7
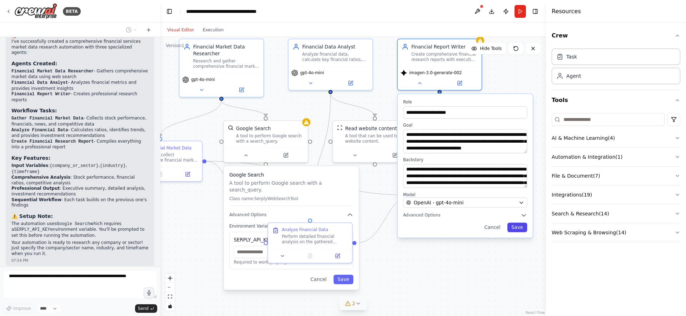
click at [520, 230] on button "Save" at bounding box center [517, 228] width 20 height 10
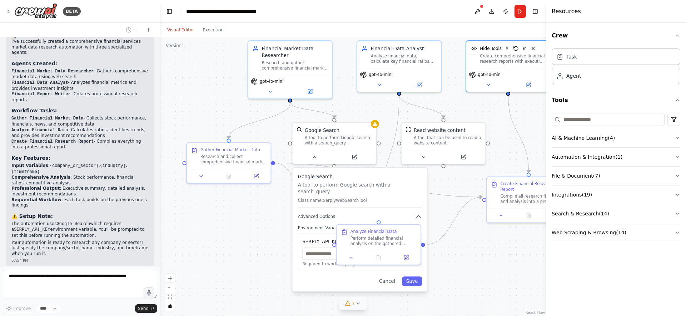
drag, startPoint x: 425, startPoint y: 262, endPoint x: 417, endPoint y: 201, distance: 61.5
click at [492, 264] on div ".deletable-edge-delete-btn { width: 20px; height: 20px; border: 0px solid #ffff…" at bounding box center [353, 176] width 386 height 279
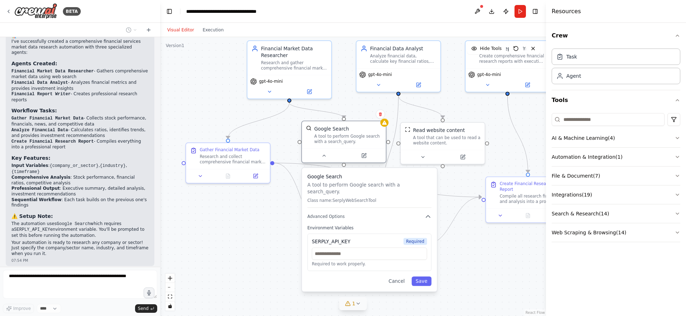
drag, startPoint x: 354, startPoint y: 127, endPoint x: 363, endPoint y: 128, distance: 9.6
click at [363, 128] on div "Google Search" at bounding box center [347, 129] width 67 height 7
click at [396, 277] on button "Cancel" at bounding box center [396, 282] width 24 height 10
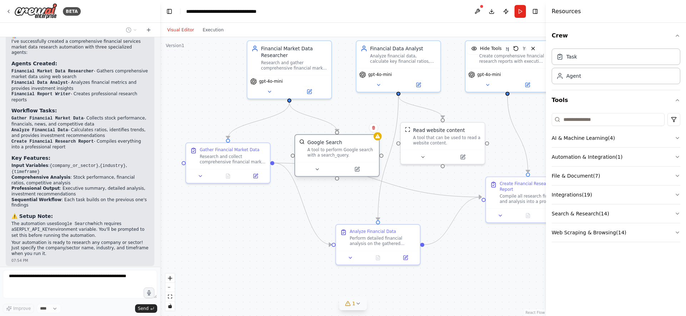
drag, startPoint x: 333, startPoint y: 135, endPoint x: 326, endPoint y: 146, distance: 13.7
click at [326, 146] on div "Google Search A tool to perform Google search with a search_query." at bounding box center [340, 148] width 67 height 19
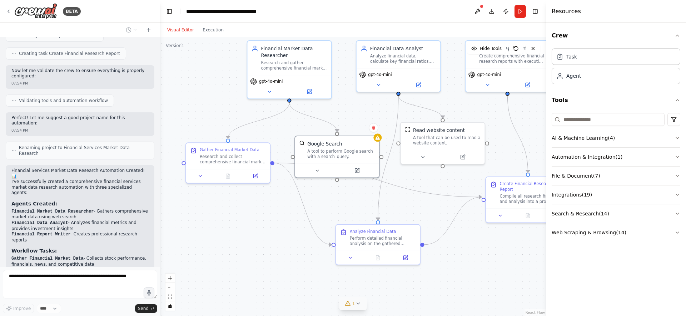
scroll to position [455, 0]
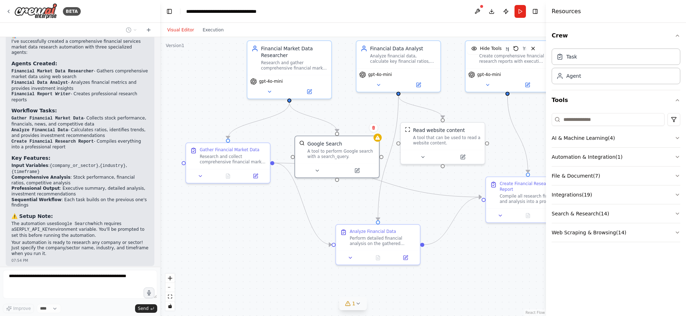
drag, startPoint x: 20, startPoint y: 272, endPoint x: 18, endPoint y: 256, distance: 16.6
click at [20, 271] on form "Improve **** Send" at bounding box center [80, 291] width 160 height 49
click at [18, 292] on div at bounding box center [14, 296] width 9 height 9
click at [57, 272] on div "Creating Financial Report Writer agent" at bounding box center [56, 278] width 101 height 12
click at [86, 290] on div "Thinking..." at bounding box center [80, 296] width 149 height 13
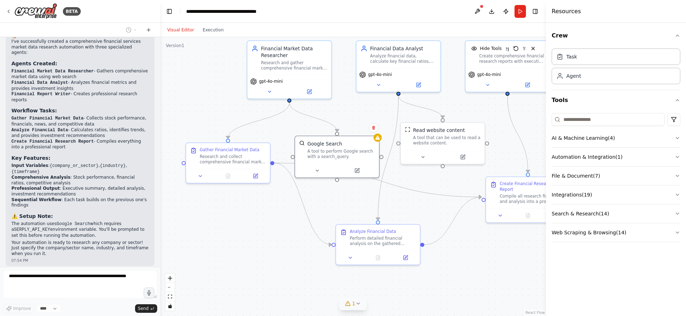
click at [236, 217] on div ".deletable-edge-delete-btn { width: 20px; height: 20px; border: 0px solid #ffff…" at bounding box center [353, 176] width 386 height 279
click at [358, 304] on icon at bounding box center [358, 304] width 6 height 6
click at [305, 284] on div "Issues found" at bounding box center [352, 282] width 181 height 13
click at [441, 280] on div at bounding box center [442, 278] width 4 height 4
click at [156, 301] on div at bounding box center [80, 285] width 154 height 31
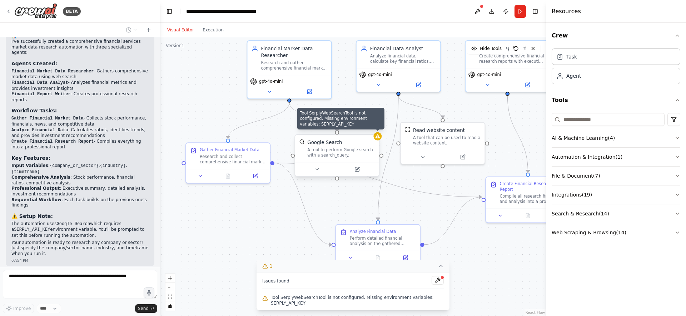
click at [376, 138] on icon at bounding box center [377, 136] width 5 height 4
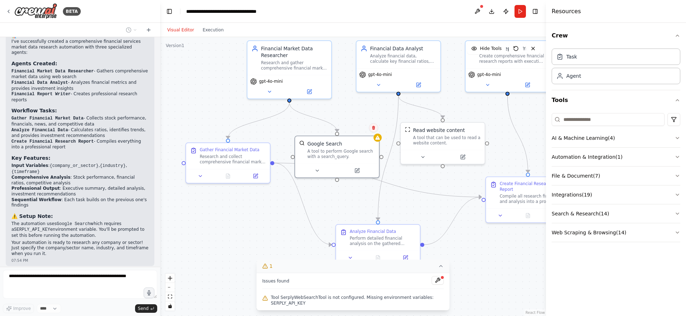
click at [374, 128] on icon at bounding box center [373, 128] width 3 height 4
click at [371, 127] on icon at bounding box center [373, 128] width 4 height 4
click at [352, 126] on button "Confirm" at bounding box center [352, 128] width 25 height 9
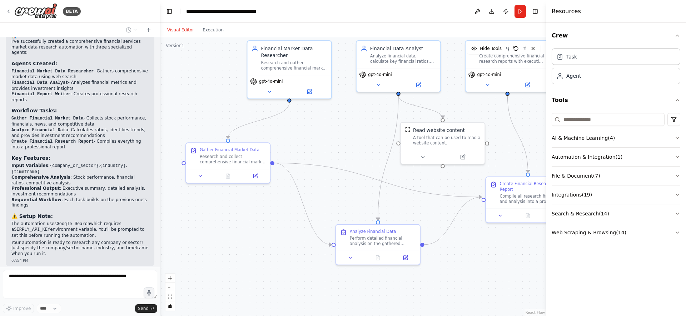
click at [364, 285] on div ".deletable-edge-delete-btn { width: 20px; height: 20px; border: 0px solid #ffff…" at bounding box center [353, 176] width 386 height 279
click at [349, 147] on div ".deletable-edge-delete-btn { width: 20px; height: 20px; border: 0px solid #ffff…" at bounding box center [353, 176] width 386 height 279
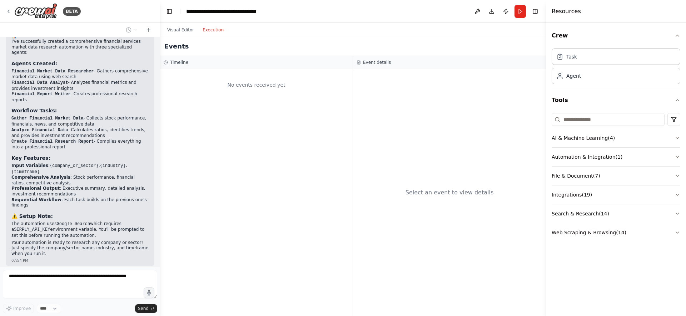
click at [209, 28] on button "Execution" at bounding box center [213, 30] width 30 height 9
click at [522, 10] on button "Run" at bounding box center [519, 11] width 11 height 13
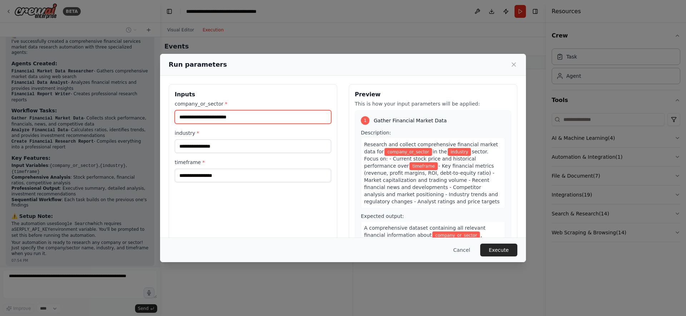
click at [262, 118] on input "company_or_sector *" at bounding box center [253, 117] width 156 height 14
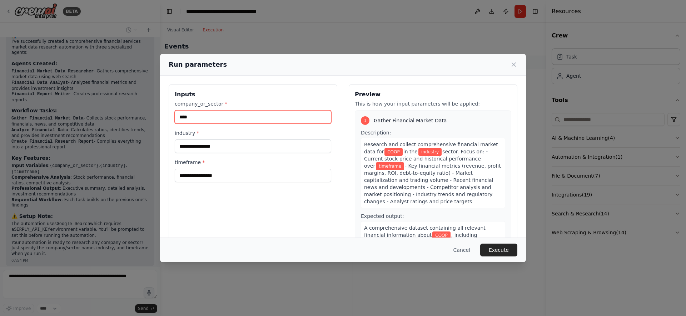
type input "****"
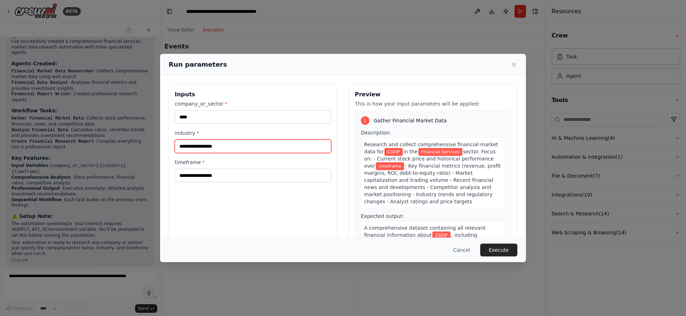
type input "**********"
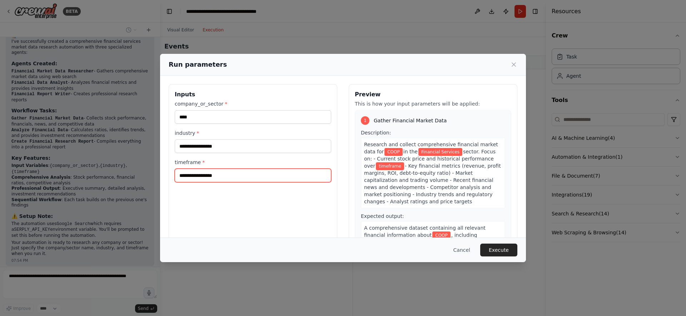
click at [205, 178] on input "timeframe *" at bounding box center [253, 176] width 156 height 14
type input "****"
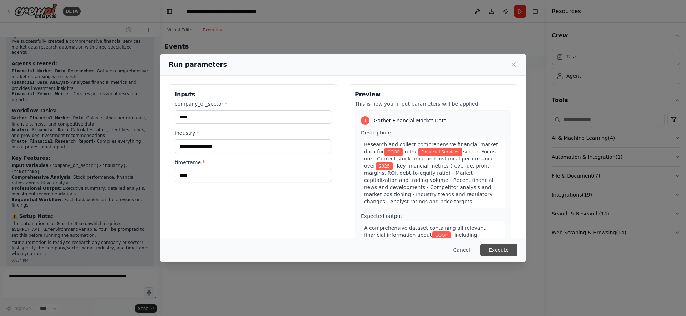
click at [492, 251] on button "Execute" at bounding box center [498, 250] width 37 height 13
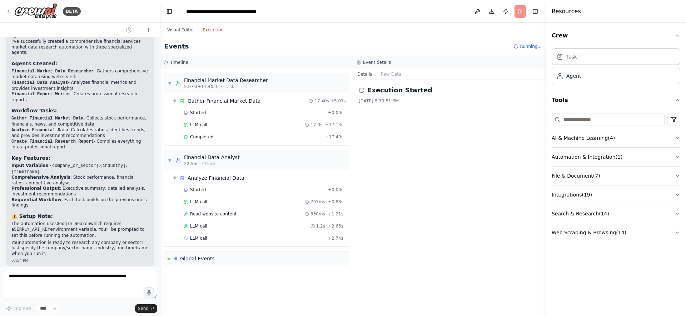
click at [50, 290] on div "Thinking..." at bounding box center [80, 296] width 149 height 13
click at [14, 292] on div at bounding box center [15, 296] width 8 height 8
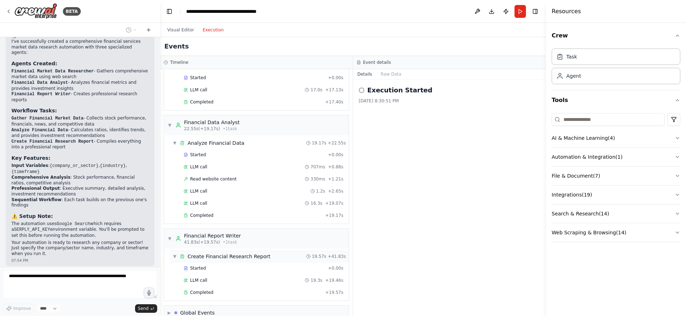
scroll to position [47, 0]
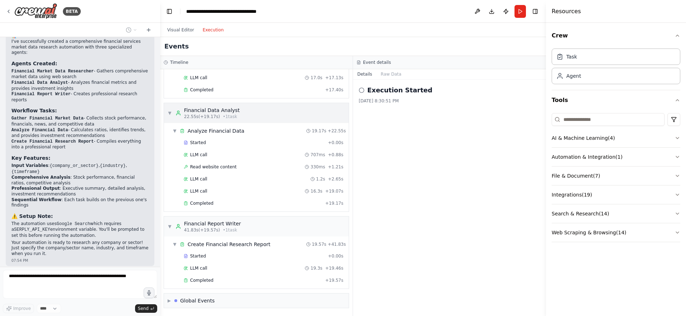
click at [169, 111] on span "▼" at bounding box center [169, 113] width 4 height 6
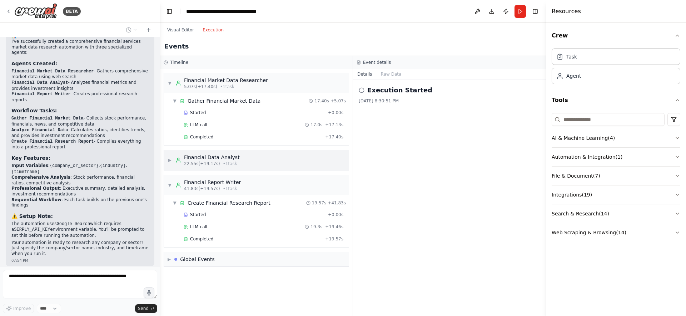
scroll to position [0, 0]
click at [170, 261] on span "▶" at bounding box center [168, 260] width 3 height 6
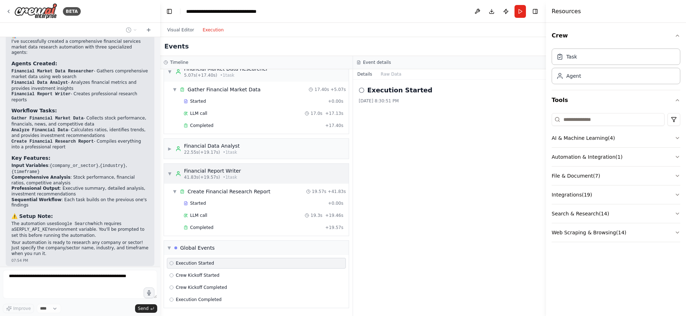
click at [167, 174] on div "▼ Financial Report Writer 41.83s (+19.57s) • 1 task" at bounding box center [256, 174] width 185 height 20
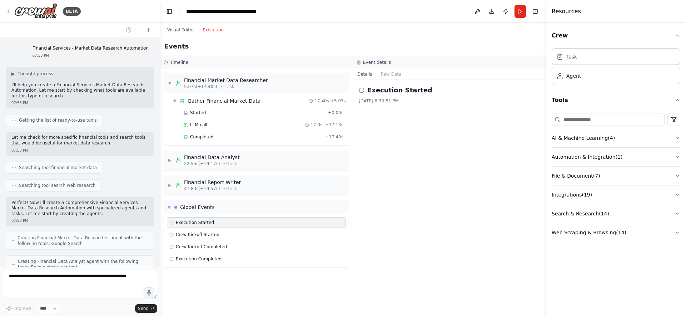
scroll to position [455, 0]
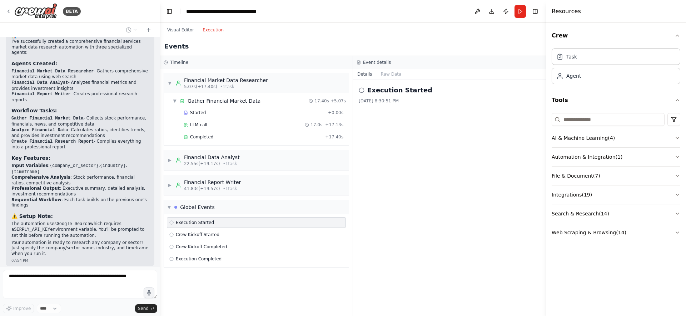
click at [677, 212] on icon "button" at bounding box center [677, 214] width 6 height 6
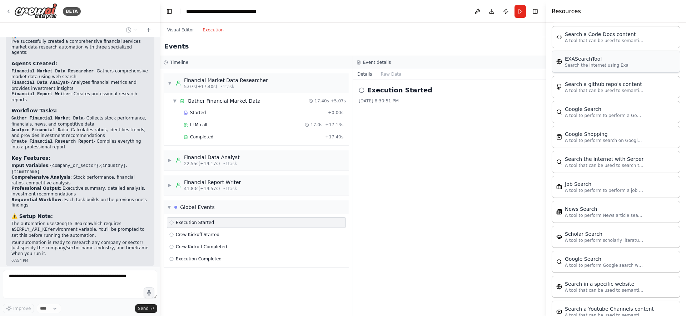
scroll to position [293, 0]
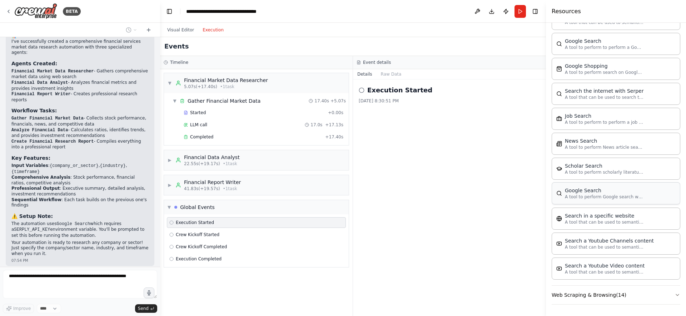
click at [613, 192] on div "Google Search" at bounding box center [604, 190] width 79 height 7
click at [474, 10] on button at bounding box center [476, 11] width 11 height 13
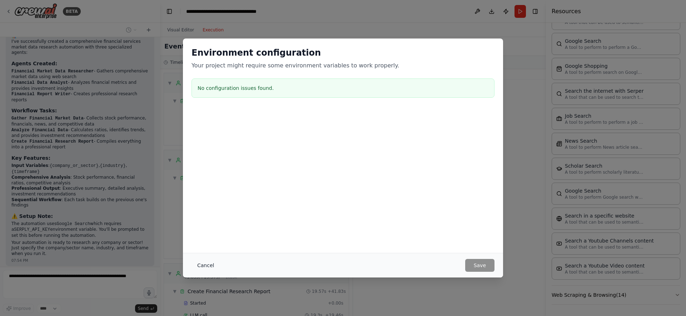
click at [205, 266] on button "Cancel" at bounding box center [205, 265] width 28 height 13
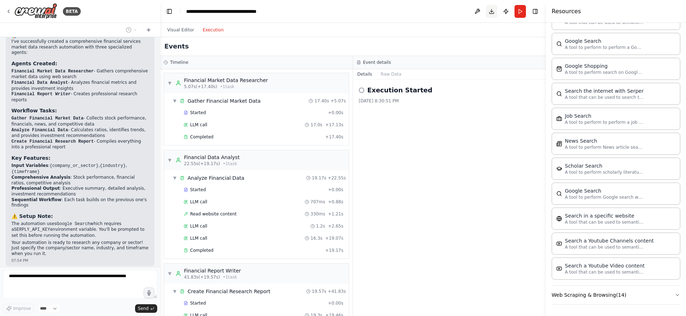
click at [489, 12] on button "Download" at bounding box center [491, 11] width 11 height 13
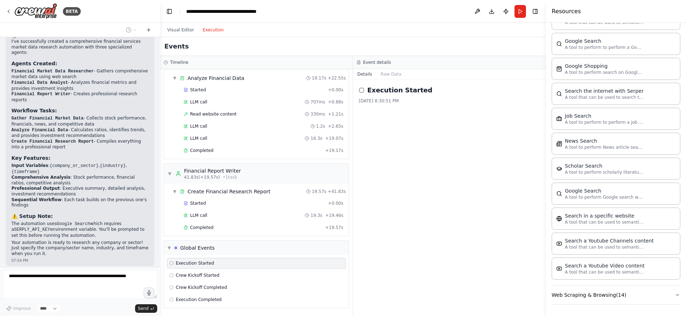
click at [66, 290] on div "Thinking..." at bounding box center [80, 296] width 149 height 13
click at [64, 290] on div "Thinking..." at bounding box center [80, 296] width 149 height 13
click at [19, 293] on div "Thinking..." at bounding box center [27, 296] width 32 height 7
click at [88, 230] on div "Financial Services - Market Data Research Automation 07:53 PM ▶ Thought process…" at bounding box center [80, 152] width 160 height 230
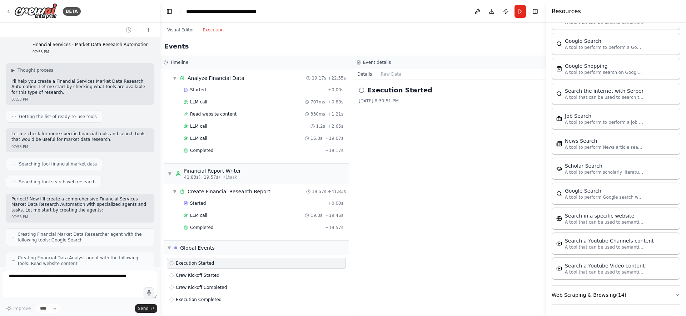
scroll to position [0, 0]
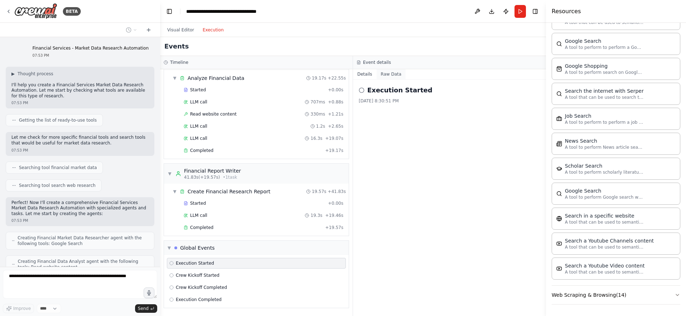
click at [391, 75] on button "Raw Data" at bounding box center [390, 74] width 29 height 10
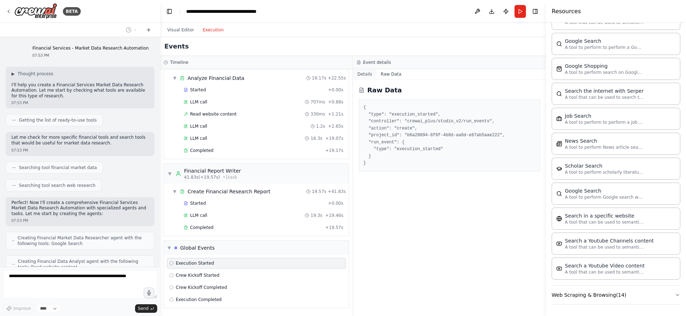
click at [365, 76] on button "Details" at bounding box center [365, 74] width 24 height 10
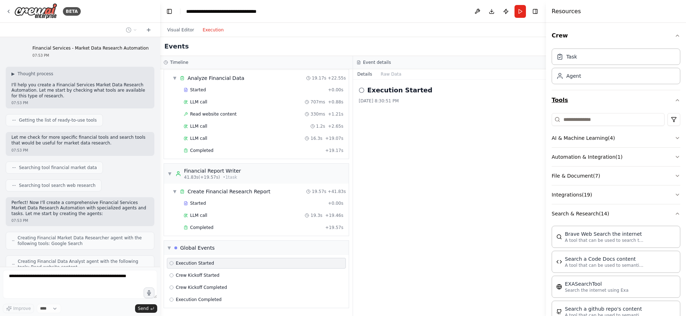
click at [674, 100] on icon "button" at bounding box center [677, 100] width 6 height 6
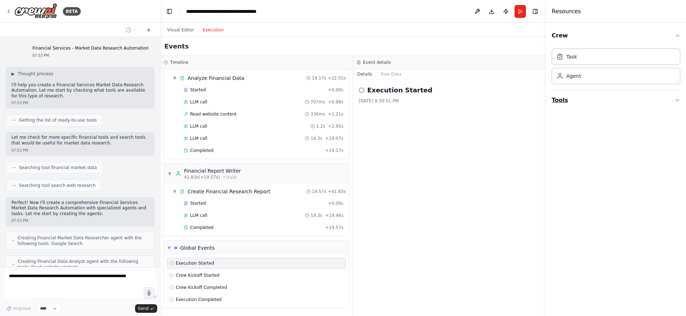
click at [670, 100] on button "Tools" at bounding box center [615, 100] width 129 height 20
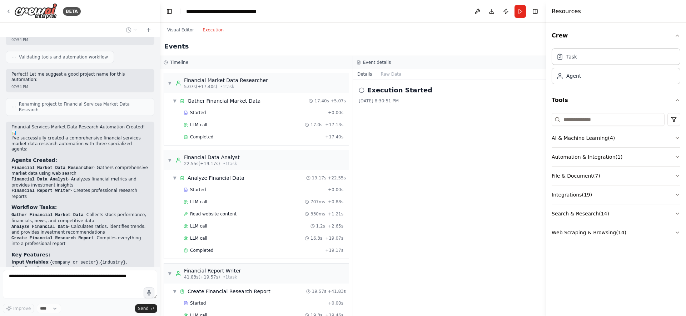
scroll to position [455, 0]
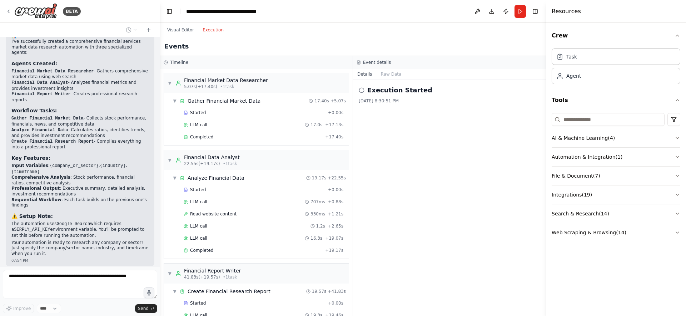
click at [91, 290] on div "Thinking..." at bounding box center [80, 296] width 149 height 13
drag, startPoint x: 68, startPoint y: 254, endPoint x: 58, endPoint y: 277, distance: 24.5
click at [67, 290] on div "Thinking..." at bounding box center [80, 296] width 149 height 13
click at [50, 247] on div "Financial Services - Market Data Research Automation 07:53 PM ▶ Thought process…" at bounding box center [80, 152] width 160 height 230
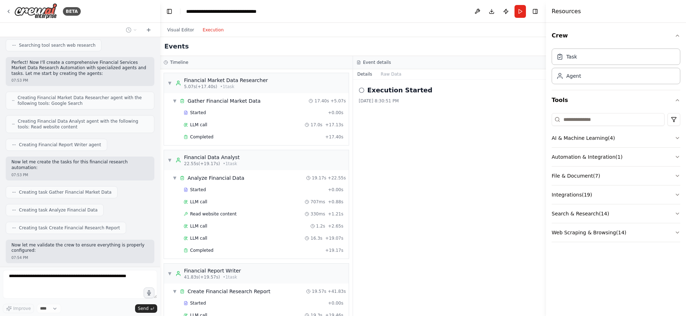
scroll to position [0, 0]
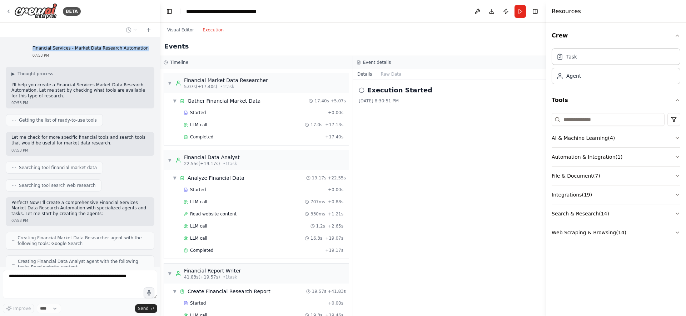
drag, startPoint x: 143, startPoint y: 49, endPoint x: 41, endPoint y: 47, distance: 102.1
click at [41, 47] on div "Financial Services - Market Data Research Automation 07:53 PM" at bounding box center [90, 52] width 127 height 18
copy p "Financial Services - Market Data Research Automation"
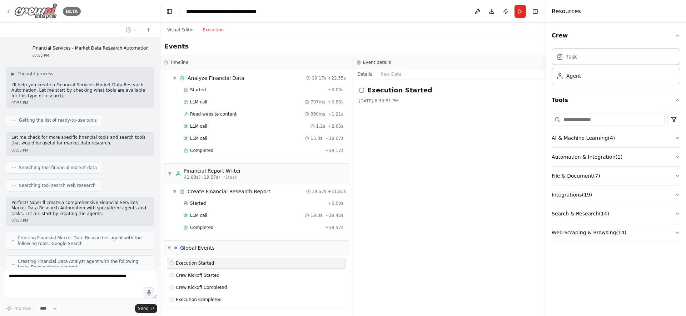
click at [7, 11] on icon at bounding box center [9, 12] width 6 height 6
